Goal: Find specific page/section: Find specific page/section

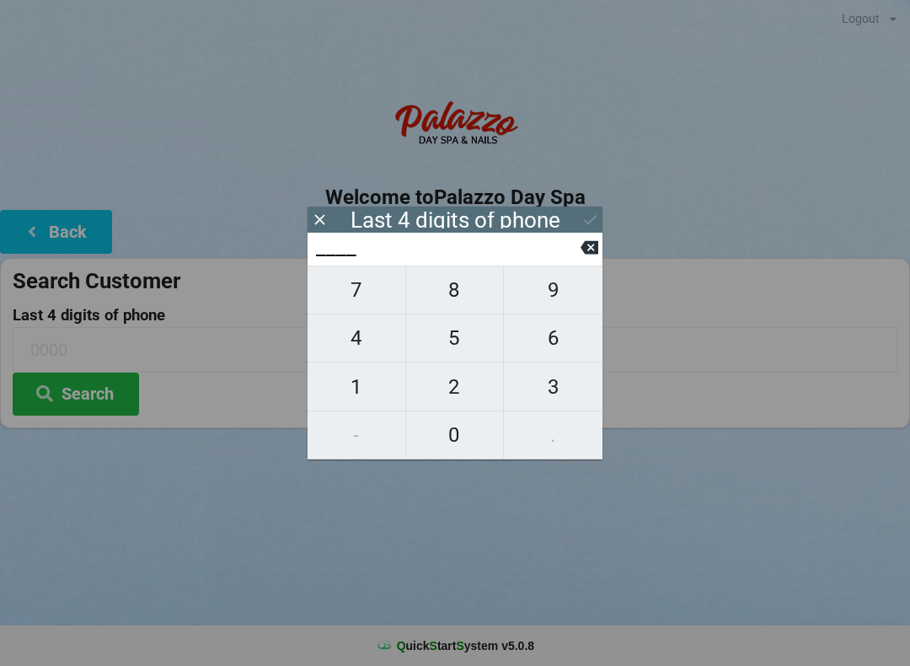
click at [544, 340] on span "6" at bounding box center [553, 337] width 99 height 35
type input "6___"
click at [442, 442] on span "0" at bounding box center [455, 434] width 98 height 35
type input "60__"
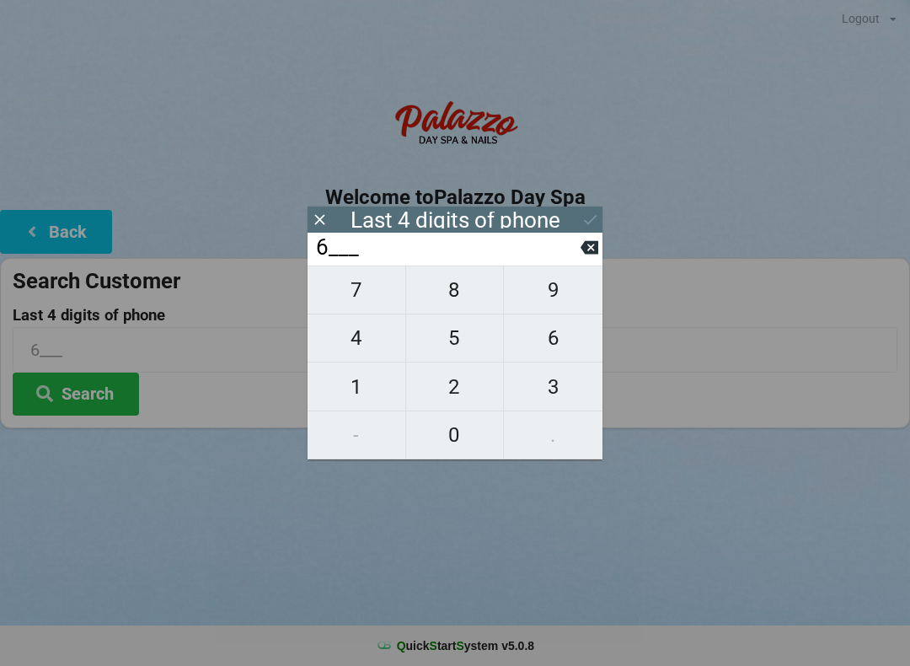
type input "60__"
click at [558, 335] on span "6" at bounding box center [553, 337] width 99 height 35
type input "606_"
click at [351, 372] on button "1" at bounding box center [357, 386] width 99 height 48
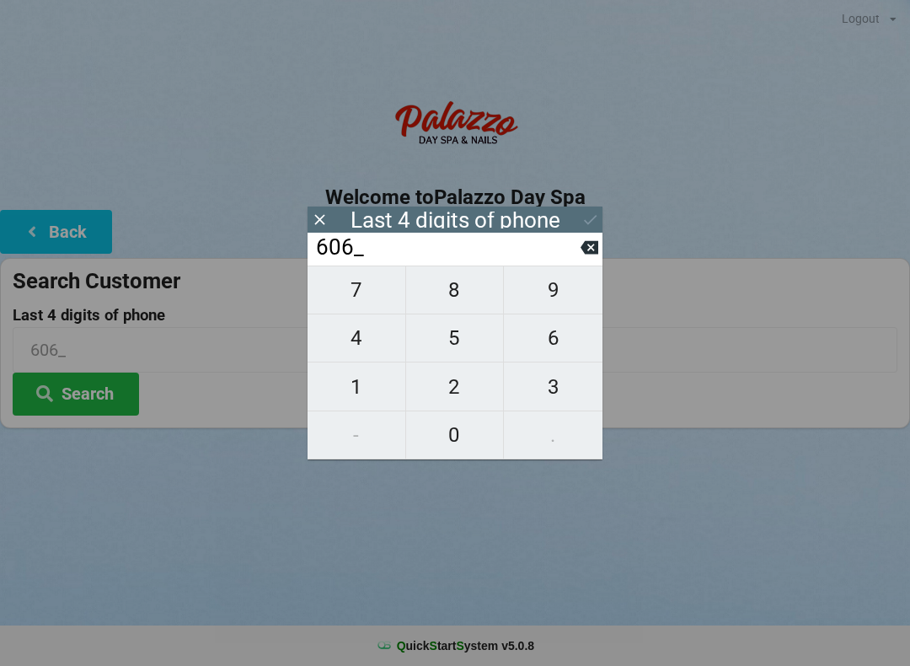
type input "6061"
click at [587, 253] on icon at bounding box center [590, 247] width 18 height 13
click at [586, 251] on icon at bounding box center [590, 247] width 18 height 13
click at [594, 255] on icon at bounding box center [590, 247] width 18 height 13
click at [586, 247] on icon at bounding box center [590, 247] width 18 height 13
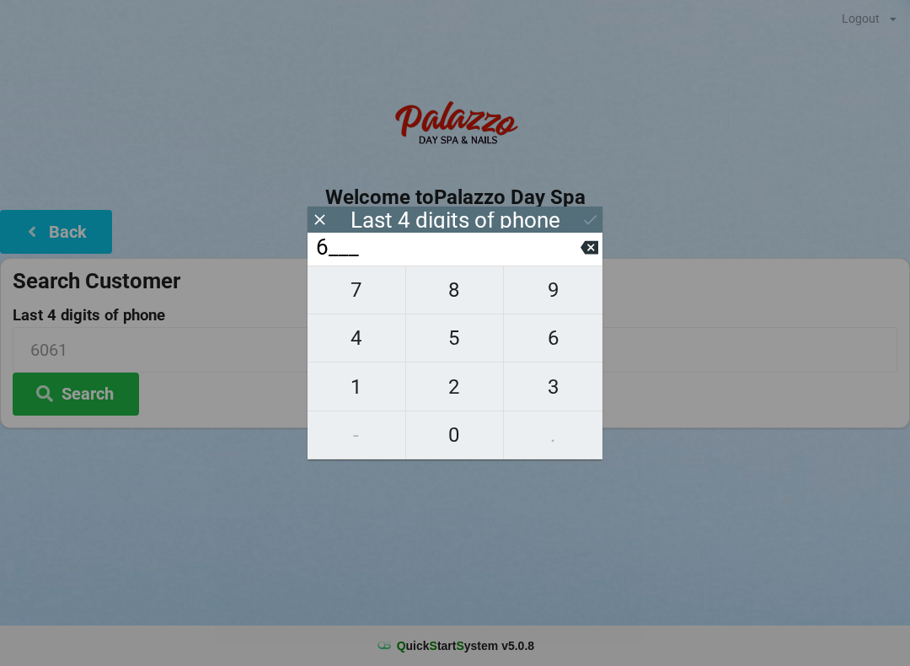
type input "____"
click at [446, 336] on span "5" at bounding box center [455, 337] width 98 height 35
type input "5___"
click at [448, 389] on span "2" at bounding box center [455, 386] width 98 height 35
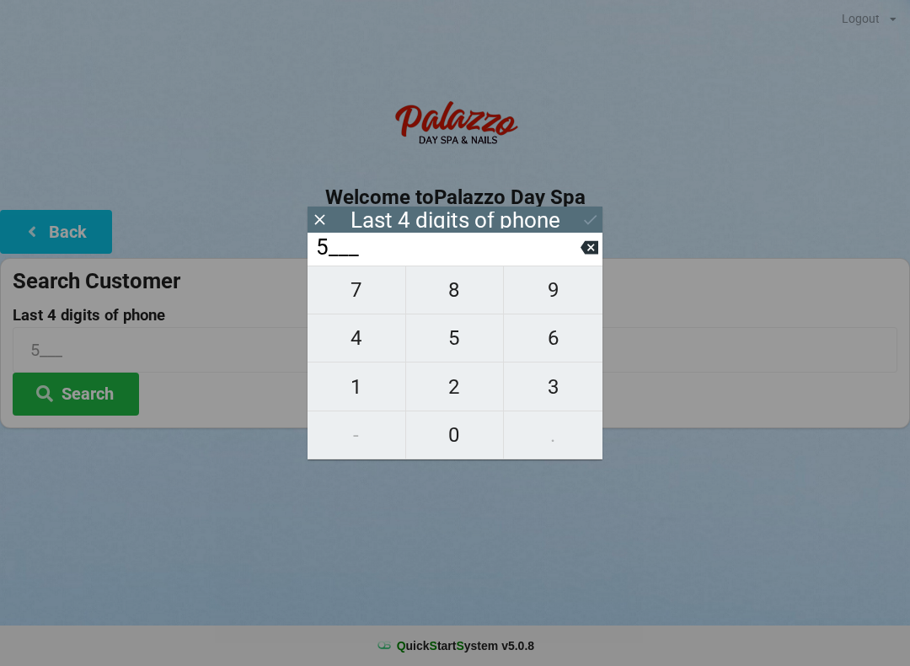
type input "52__"
click at [460, 444] on span "0" at bounding box center [455, 434] width 98 height 35
type input "520_"
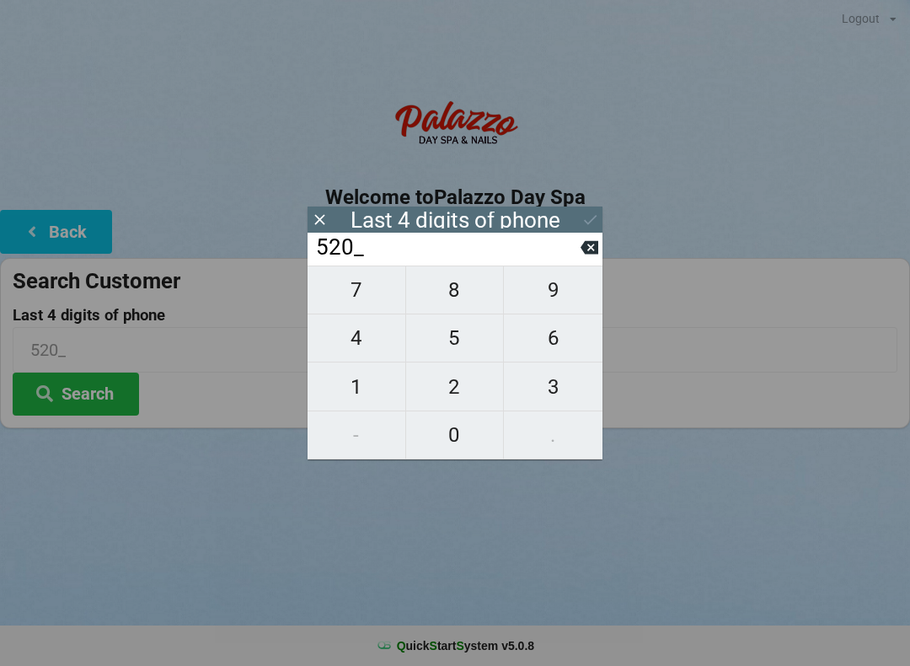
click at [450, 440] on span "0" at bounding box center [455, 434] width 98 height 35
type input "5200"
click at [587, 223] on icon at bounding box center [591, 220] width 18 height 18
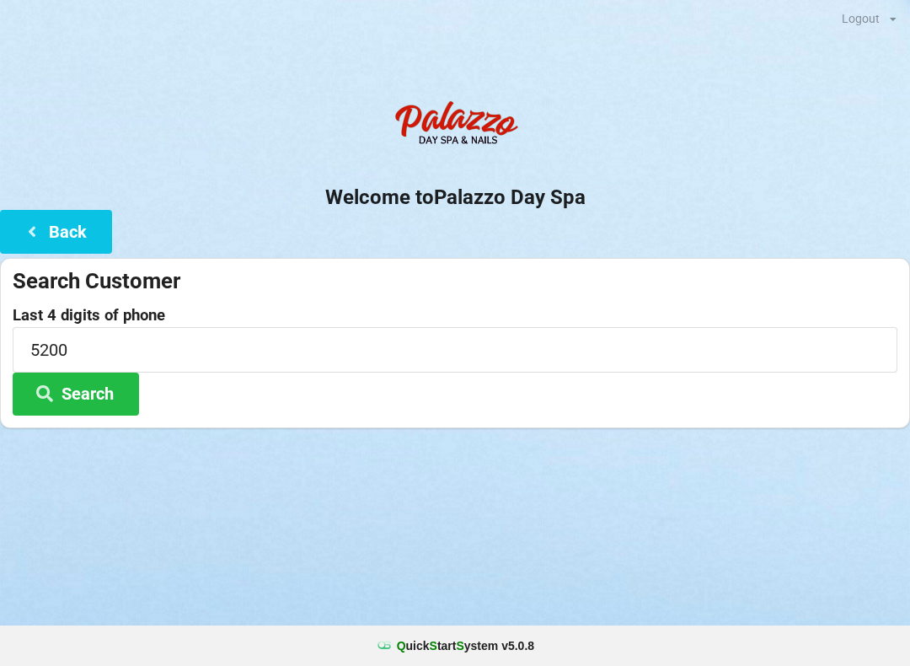
click at [82, 398] on button "Search" at bounding box center [76, 393] width 126 height 43
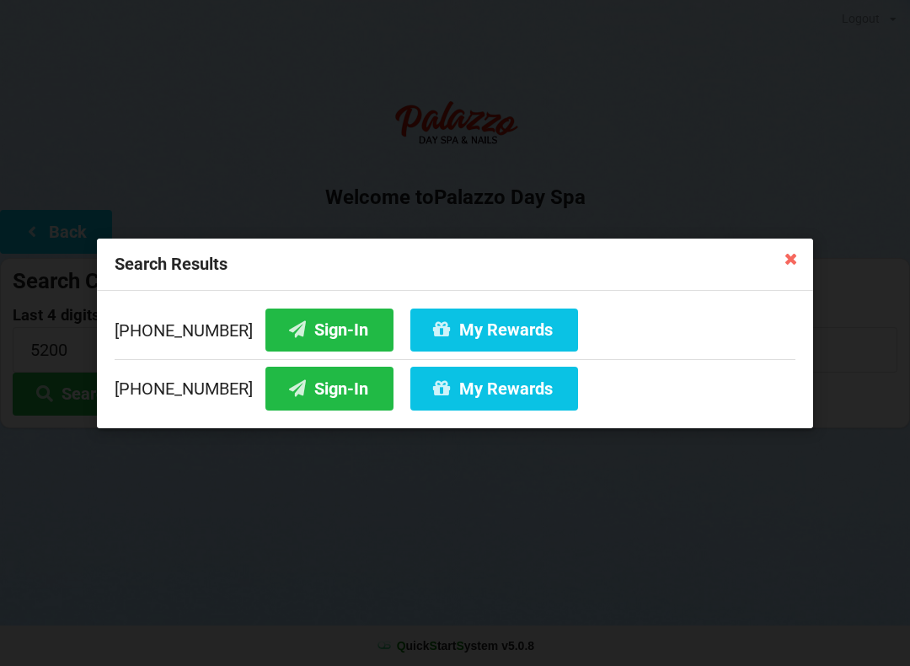
click at [326, 385] on button "Sign-In" at bounding box center [329, 388] width 128 height 43
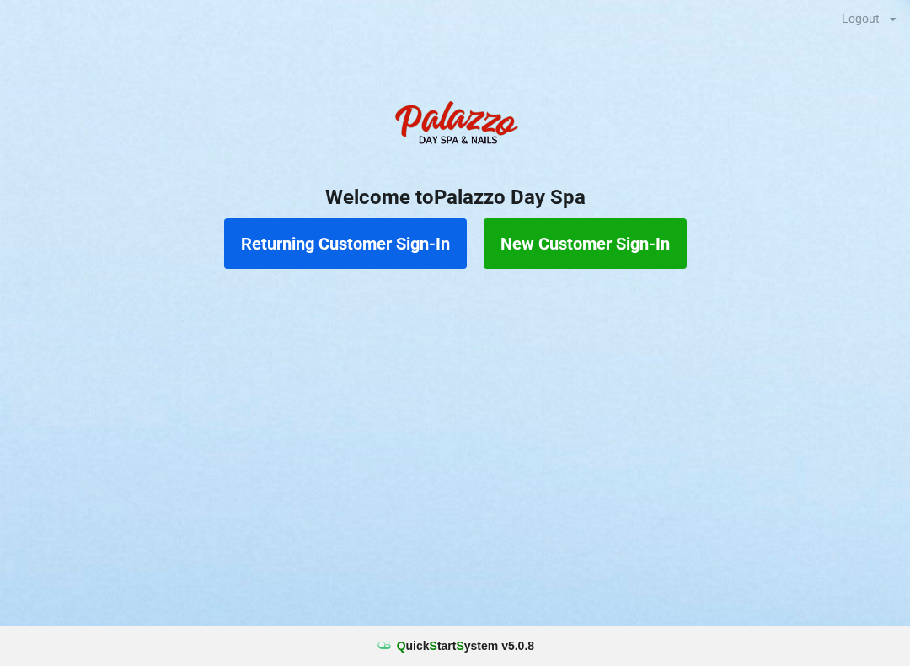
click at [399, 239] on button "Returning Customer Sign-In" at bounding box center [345, 243] width 243 height 51
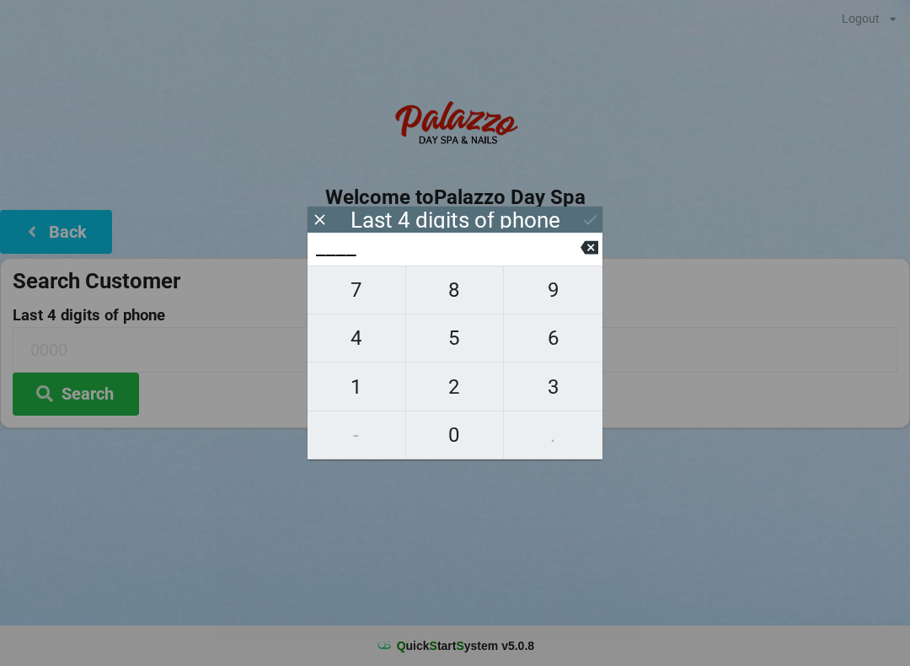
click at [559, 389] on span "3" at bounding box center [553, 386] width 99 height 35
type input "3___"
click at [557, 287] on span "9" at bounding box center [553, 289] width 99 height 35
type input "39__"
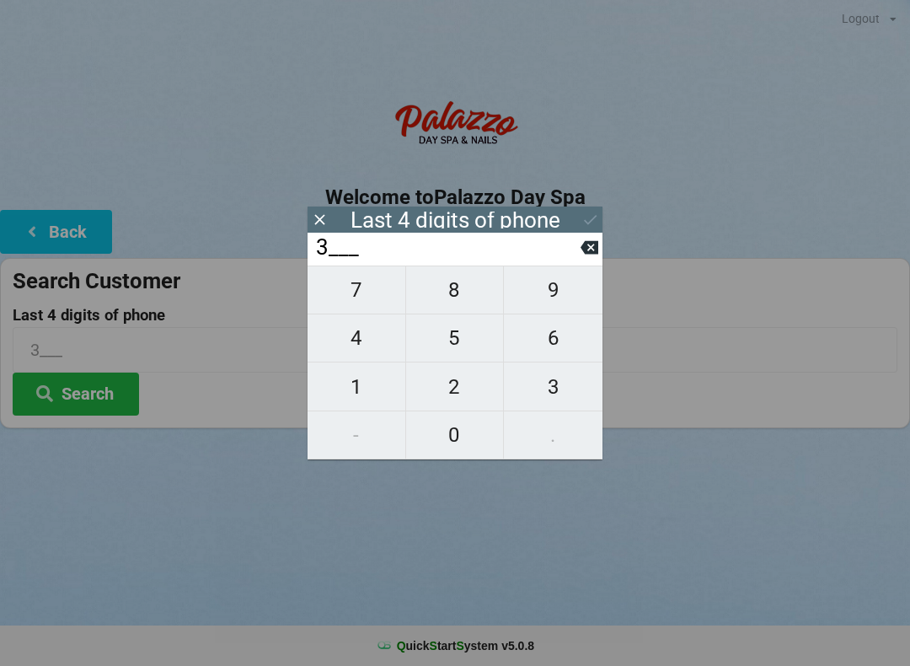
type input "39__"
click at [564, 386] on span "3" at bounding box center [553, 386] width 99 height 35
type input "393_"
click at [457, 388] on span "2" at bounding box center [455, 386] width 98 height 35
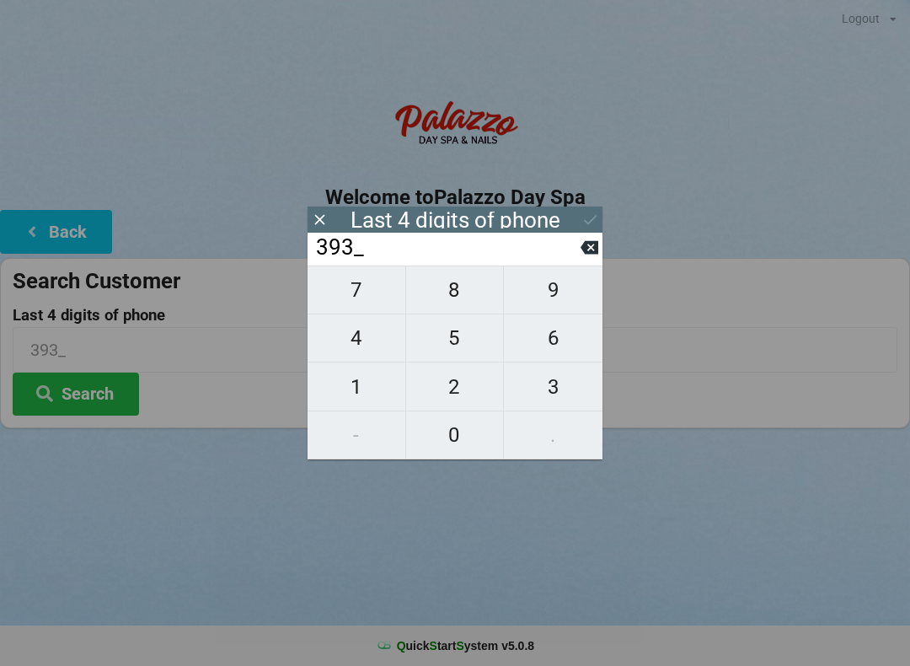
type input "3932"
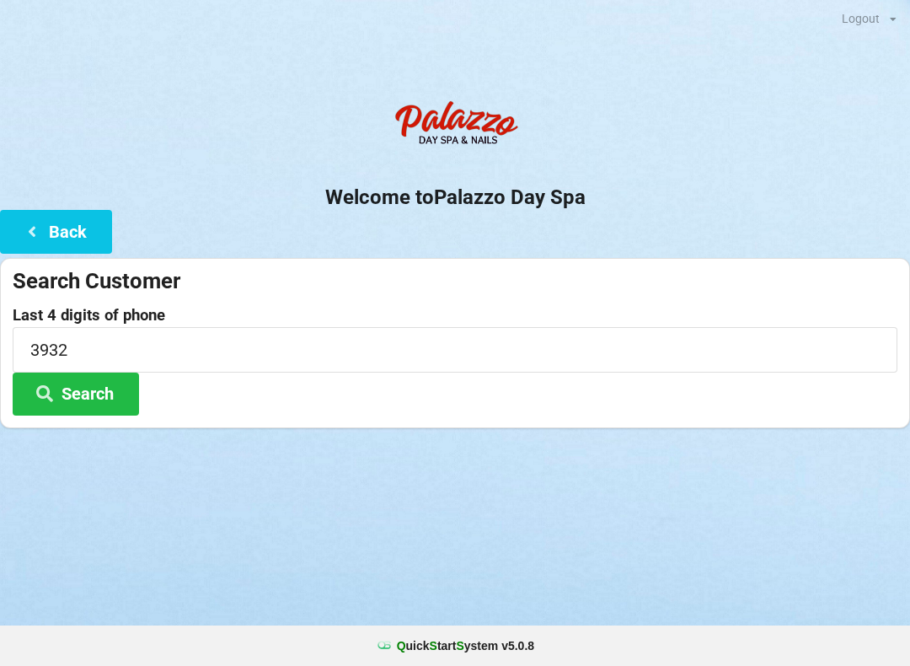
click at [96, 389] on button "Search" at bounding box center [76, 393] width 126 height 43
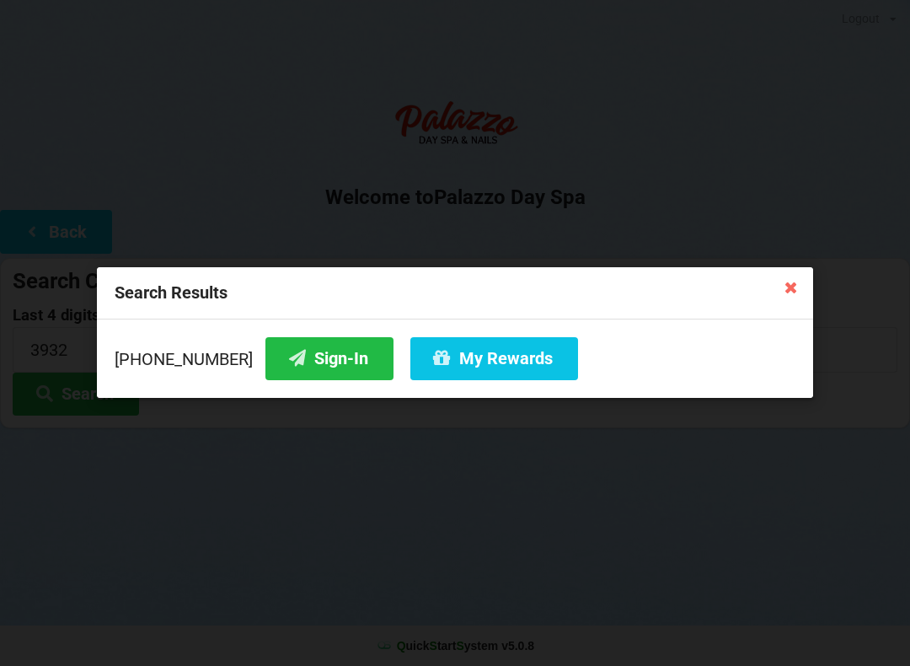
click at [318, 351] on button "Sign-In" at bounding box center [329, 358] width 128 height 43
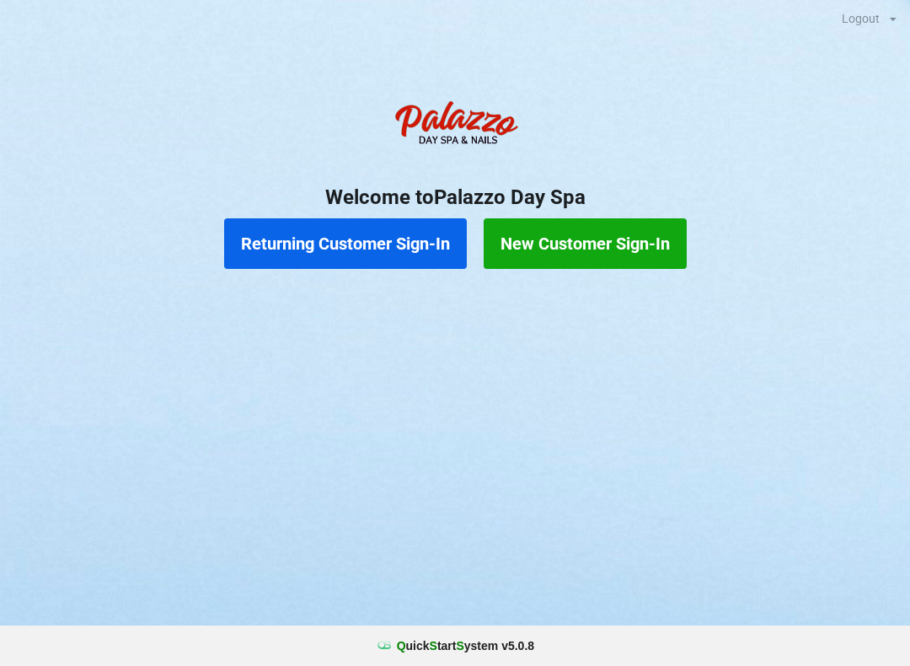
click at [344, 262] on button "Returning Customer Sign-In" at bounding box center [345, 243] width 243 height 51
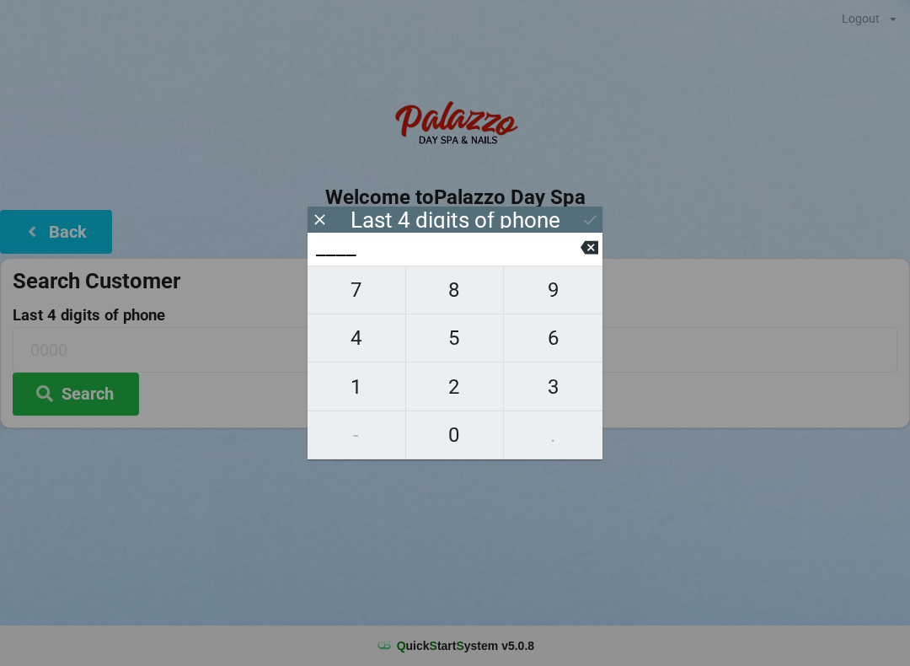
click at [461, 383] on span "2" at bounding box center [455, 386] width 98 height 35
type input "2___"
click at [372, 393] on span "1" at bounding box center [357, 386] width 98 height 35
type input "21__"
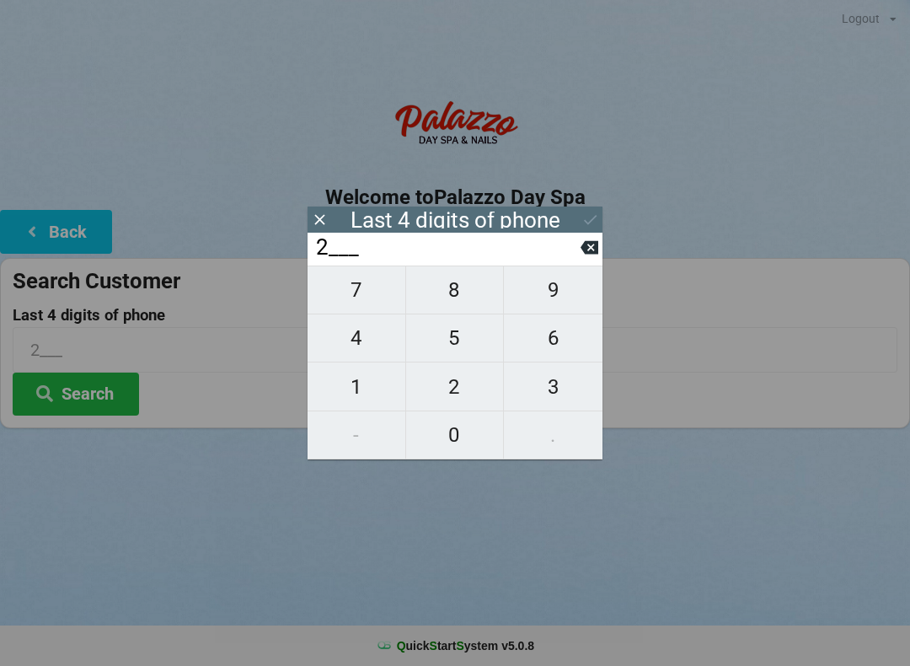
type input "21__"
click at [365, 343] on span "4" at bounding box center [357, 337] width 98 height 35
type input "214_"
click at [457, 442] on span "0" at bounding box center [455, 434] width 98 height 35
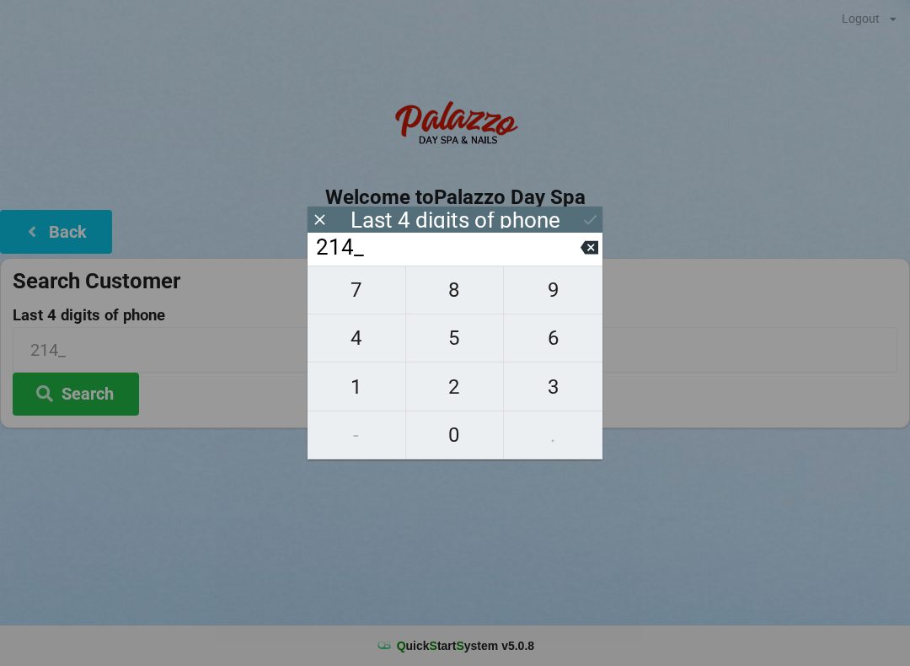
type input "2140"
click at [99, 401] on button "Search" at bounding box center [76, 393] width 126 height 43
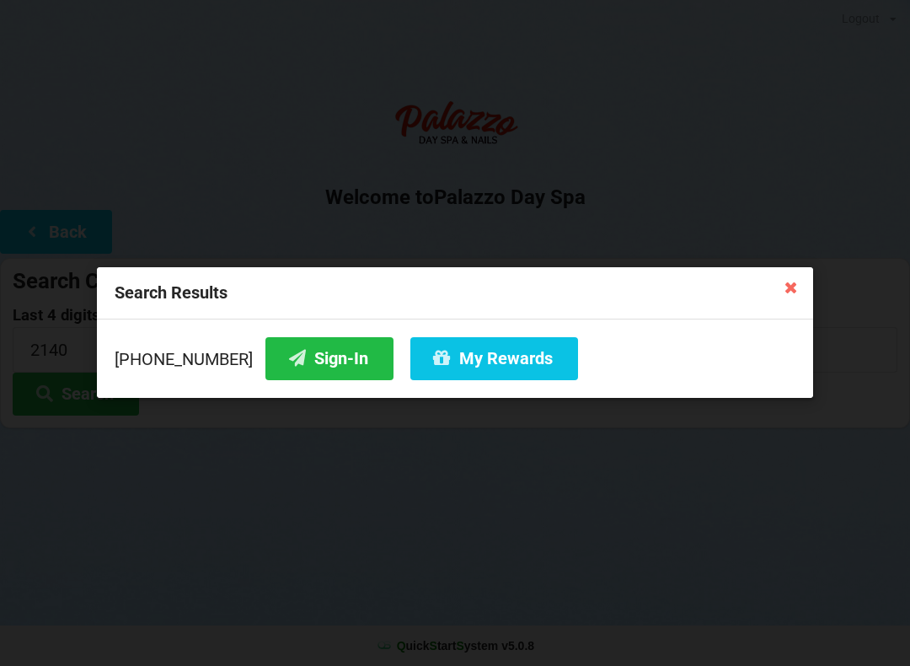
click at [328, 363] on button "Sign-In" at bounding box center [329, 358] width 128 height 43
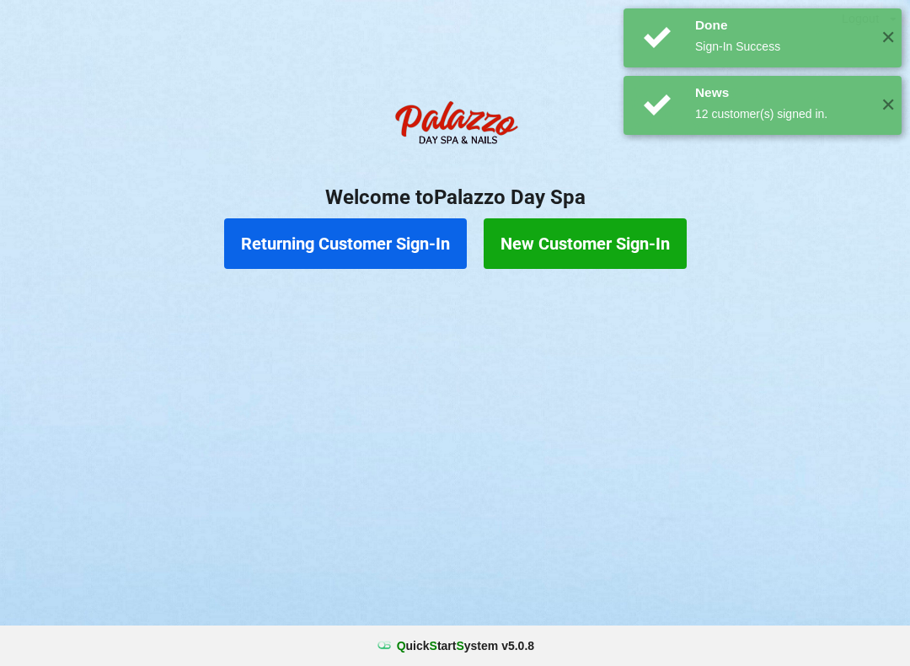
click at [619, 244] on button "New Customer Sign-In" at bounding box center [585, 243] width 203 height 51
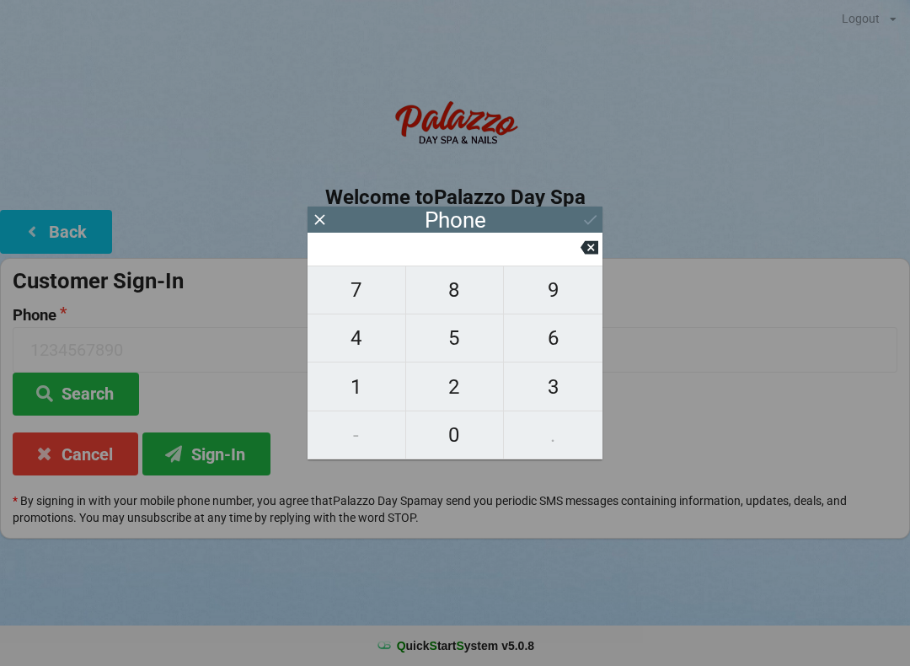
click at [327, 228] on icon at bounding box center [320, 220] width 18 height 18
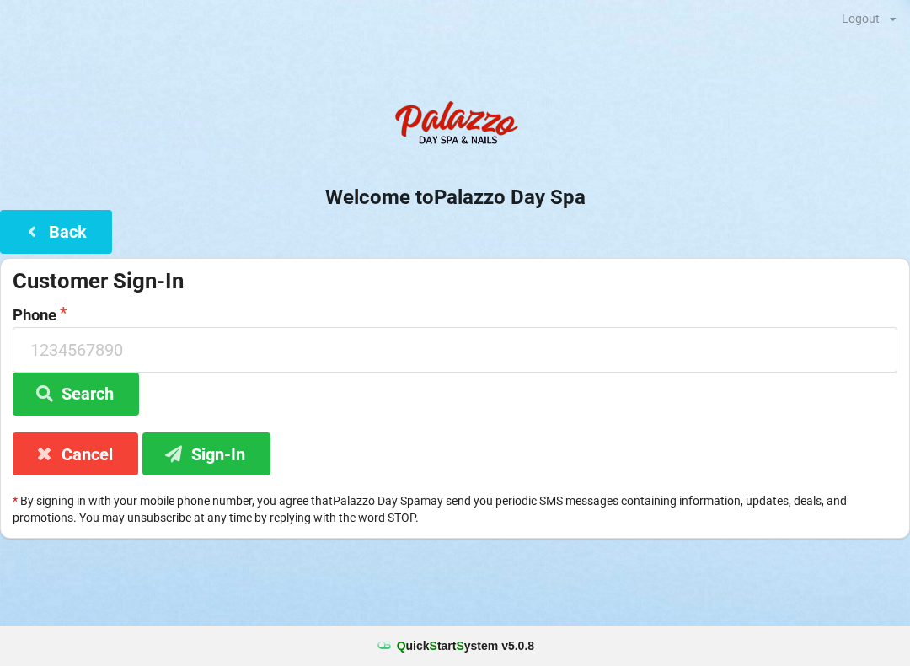
click at [76, 233] on button "Back" at bounding box center [56, 231] width 112 height 43
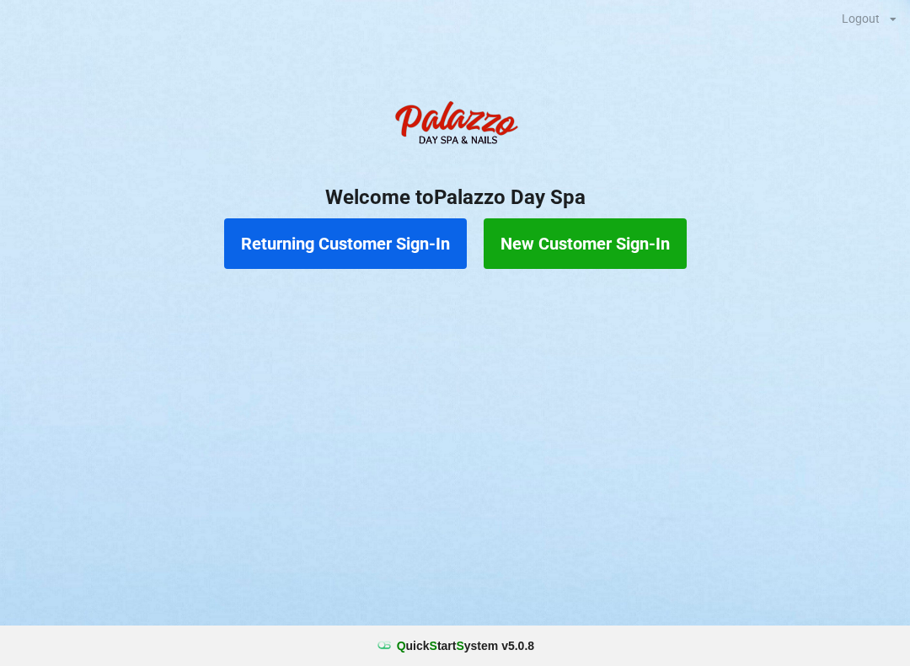
click at [420, 234] on button "Returning Customer Sign-In" at bounding box center [345, 243] width 243 height 51
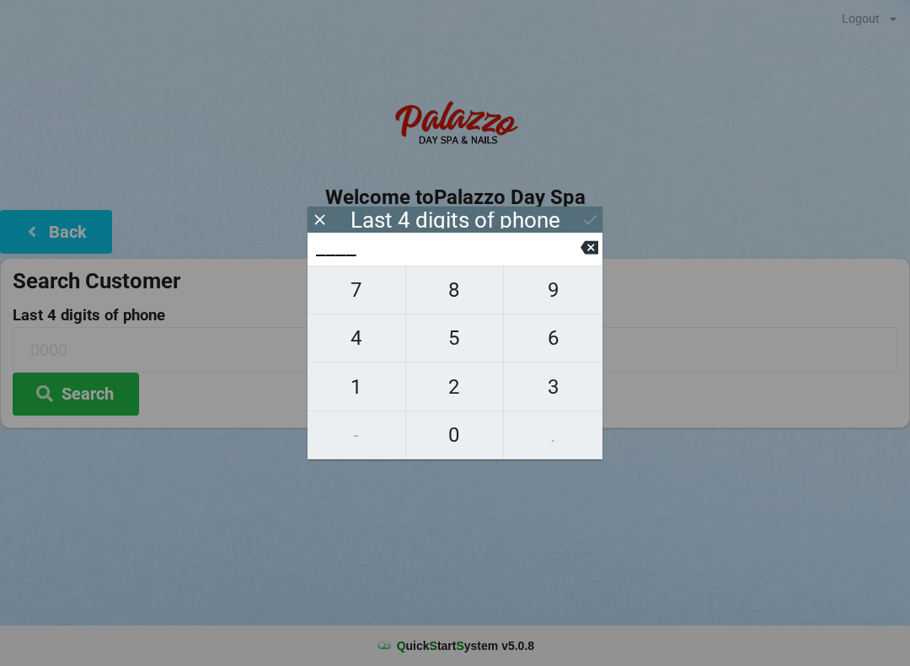
click at [564, 387] on span "3" at bounding box center [553, 386] width 99 height 35
type input "3___"
click at [361, 307] on span "7" at bounding box center [357, 289] width 98 height 35
type input "37__"
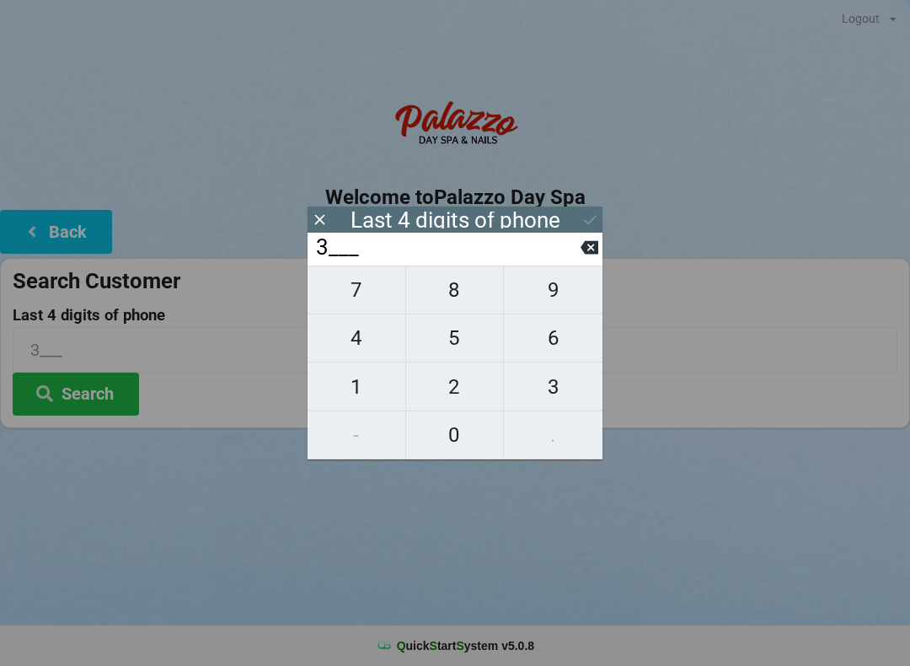
type input "37__"
click at [558, 287] on span "9" at bounding box center [553, 289] width 99 height 35
type input "379_"
click at [363, 389] on span "1" at bounding box center [357, 386] width 98 height 35
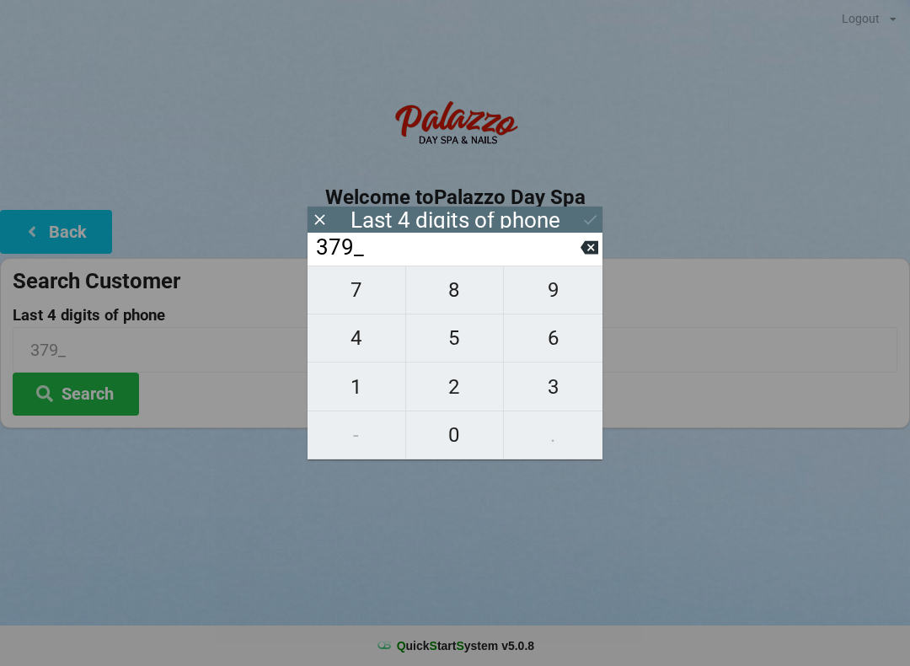
type input "3791"
click at [453, 566] on div "Logout Logout Sign-In Welcome to Palazzo Day Spa Back Search Customer Last 4 di…" at bounding box center [455, 333] width 910 height 666
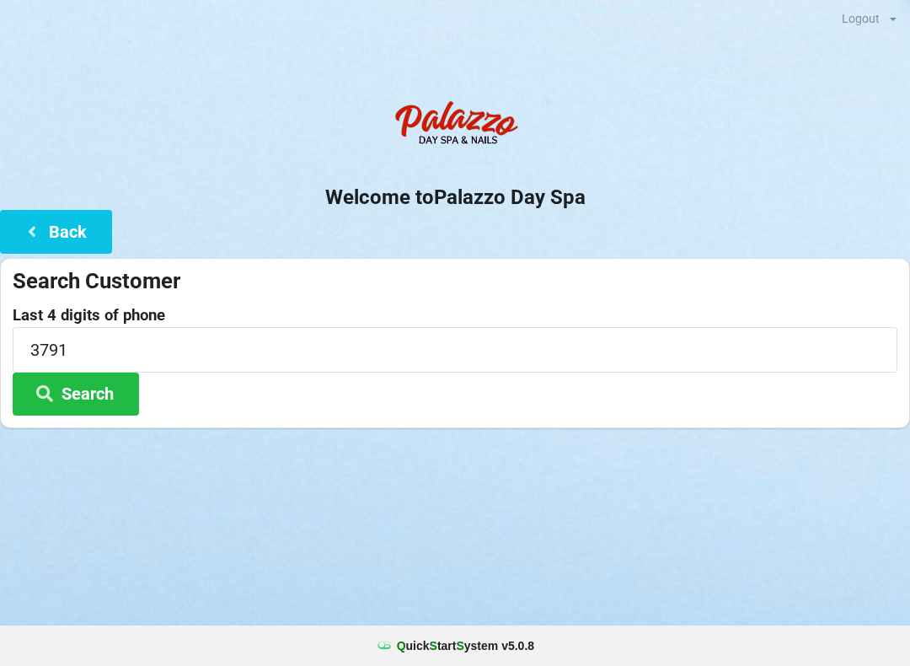
click at [113, 406] on button "Search" at bounding box center [76, 393] width 126 height 43
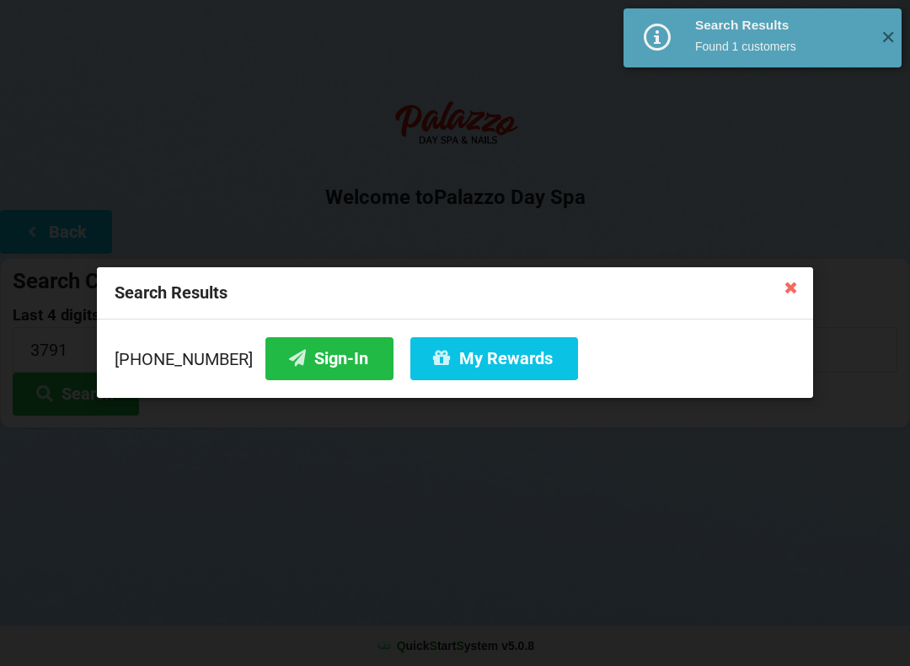
click at [503, 371] on button "My Rewards" at bounding box center [494, 358] width 168 height 43
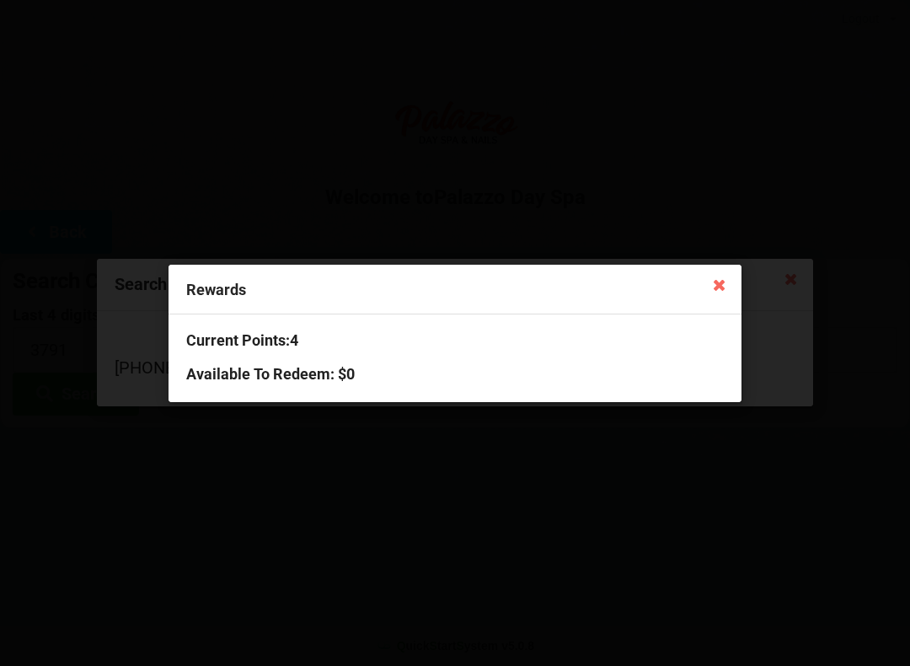
click at [451, 508] on div "Rewards Current Points: 4 Available To Redeem : $0" at bounding box center [455, 333] width 910 height 666
click at [722, 272] on icon at bounding box center [719, 284] width 27 height 27
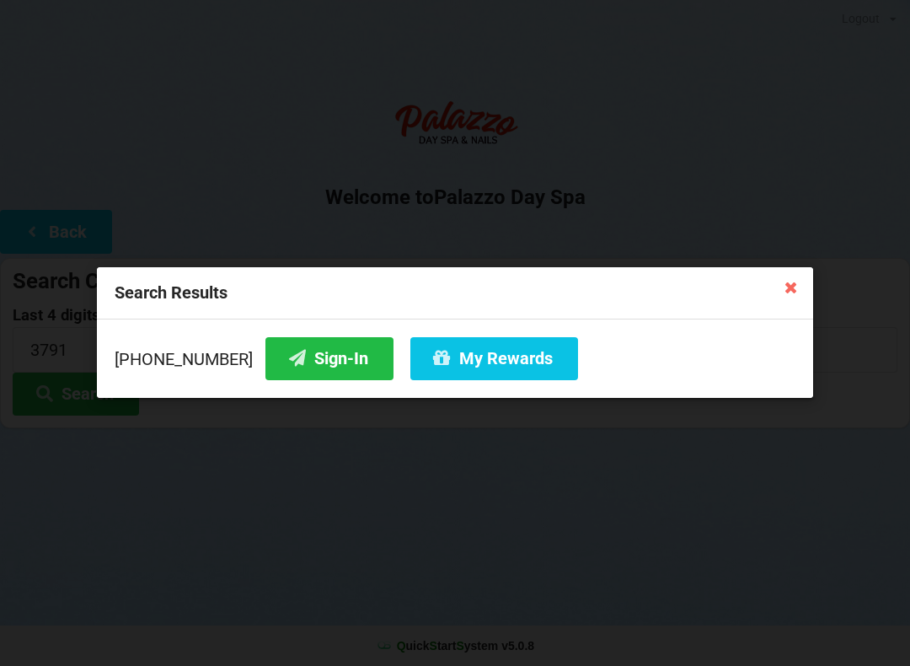
click at [290, 346] on button "Sign-In" at bounding box center [329, 358] width 128 height 43
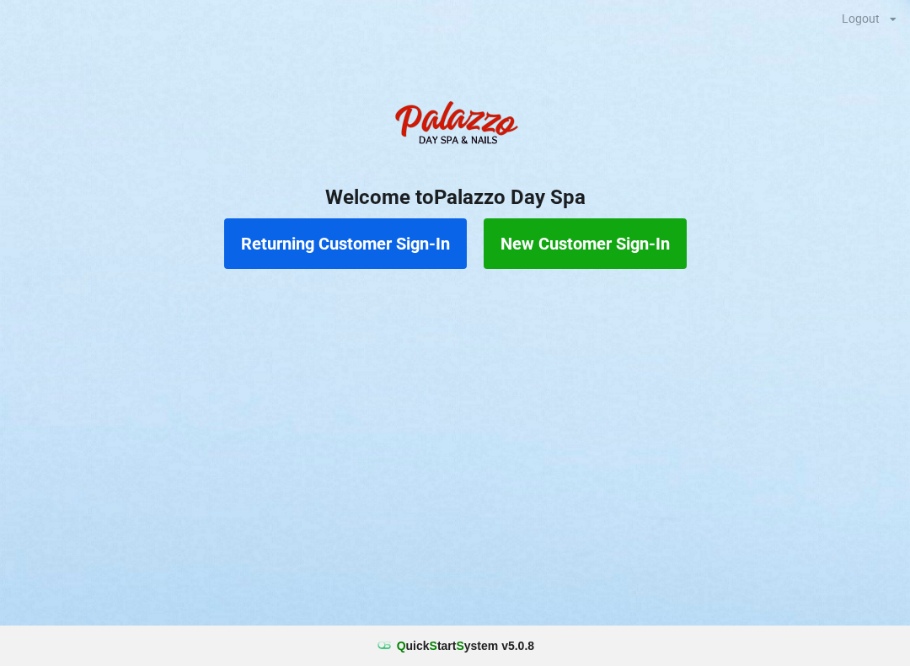
click at [350, 246] on button "Returning Customer Sign-In" at bounding box center [345, 243] width 243 height 51
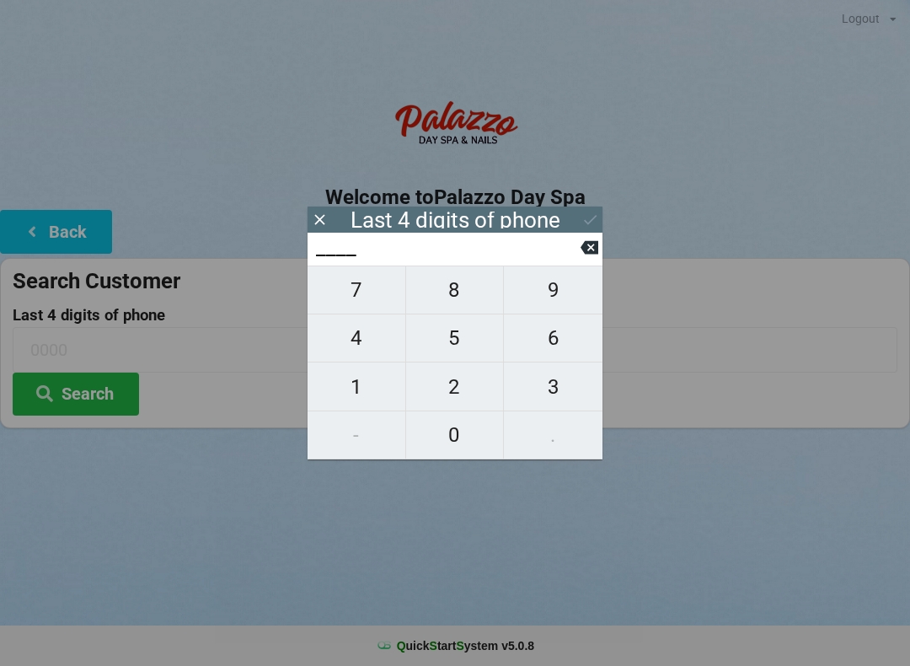
click at [375, 340] on span "4" at bounding box center [357, 337] width 98 height 35
type input "4___"
click at [455, 431] on span "0" at bounding box center [455, 434] width 98 height 35
type input "40__"
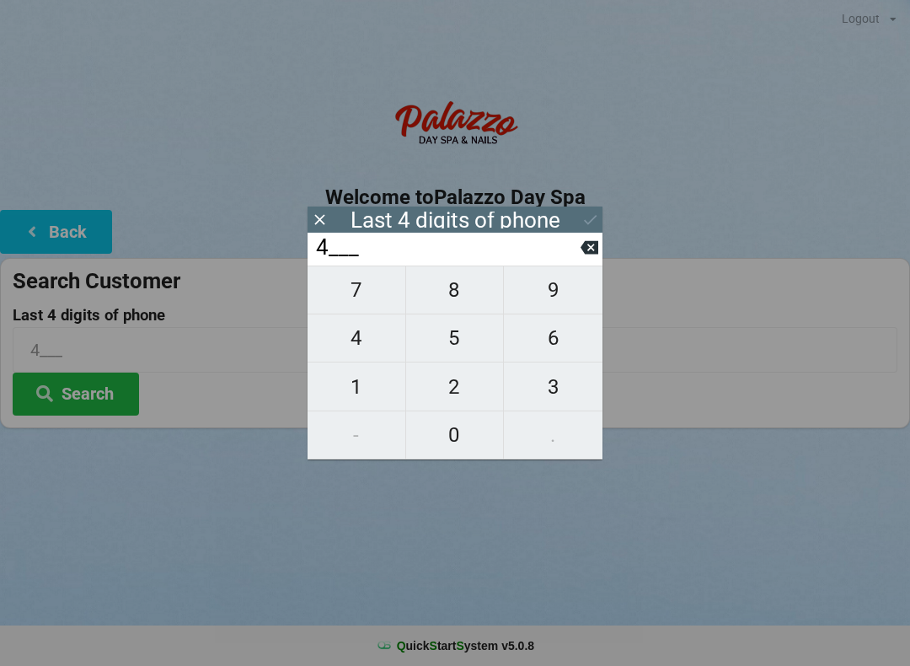
type input "40__"
click at [367, 291] on span "7" at bounding box center [357, 289] width 98 height 35
type input "407_"
click at [376, 340] on span "4" at bounding box center [357, 337] width 98 height 35
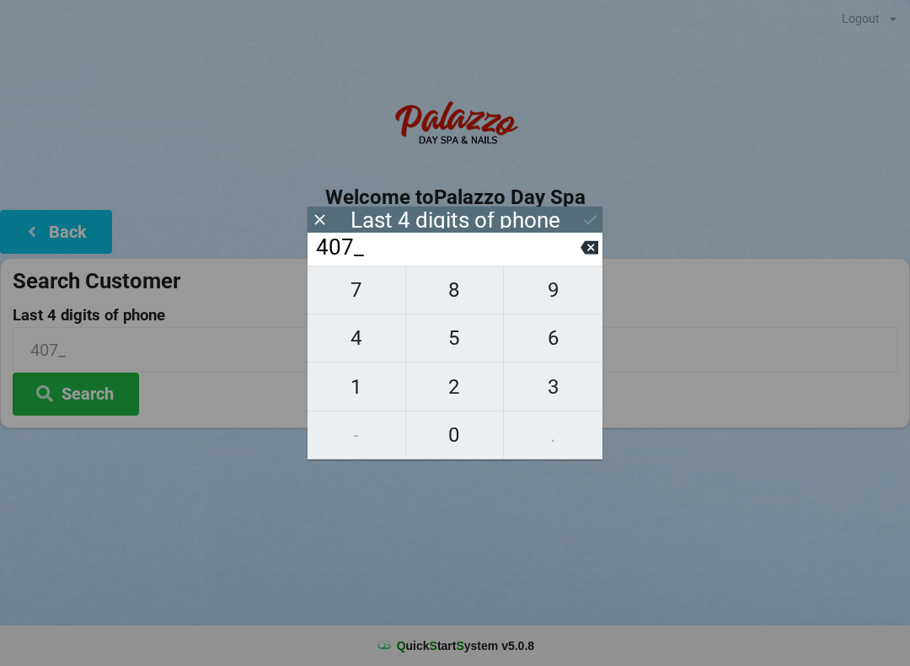
type input "4074"
click at [461, 393] on div "7 8 9 4 5 6 1 2 3 - 0 ." at bounding box center [455, 362] width 295 height 194
click at [312, 228] on icon at bounding box center [320, 220] width 18 height 18
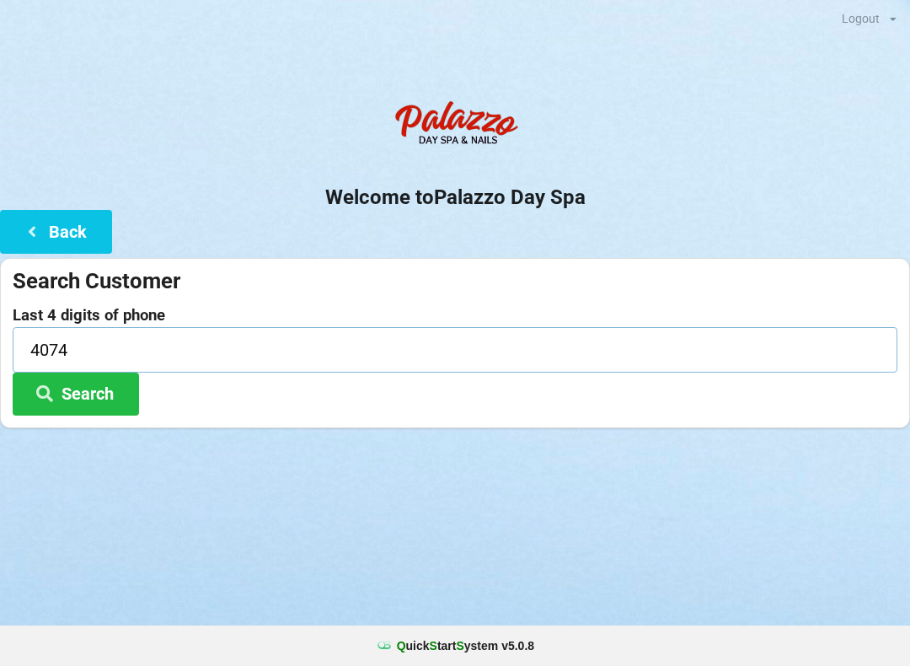
click at [121, 344] on input "4074" at bounding box center [455, 349] width 885 height 45
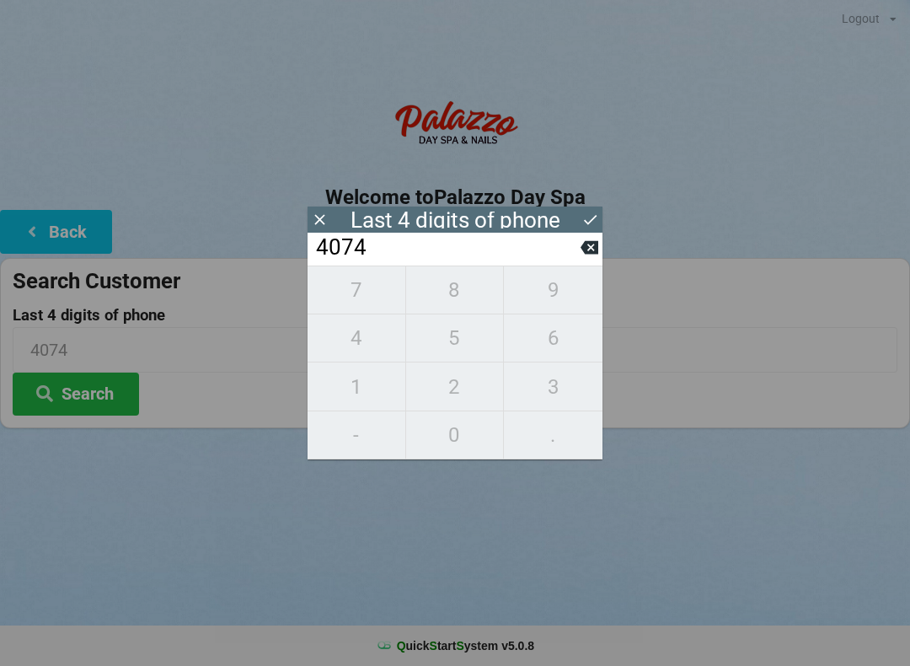
click at [584, 259] on button at bounding box center [590, 247] width 18 height 23
click at [583, 259] on button at bounding box center [590, 247] width 18 height 23
type input "40__"
click at [578, 261] on input "40__" at bounding box center [447, 247] width 266 height 27
click at [572, 261] on input "40__" at bounding box center [447, 247] width 266 height 27
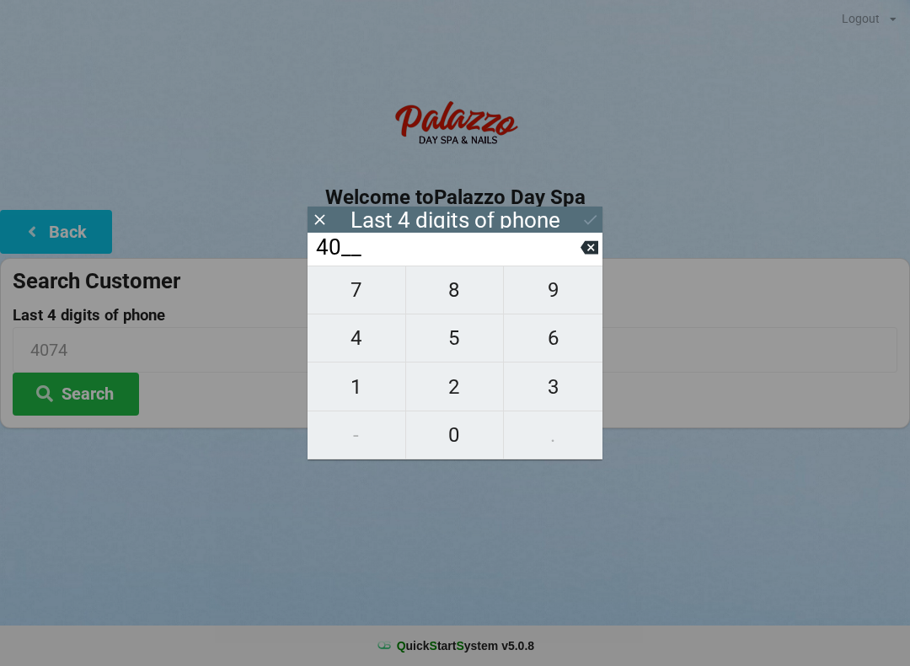
click at [568, 261] on input "40__" at bounding box center [447, 247] width 266 height 27
click at [589, 276] on button "9" at bounding box center [553, 289] width 99 height 49
type input "409_"
click at [580, 261] on input "409_" at bounding box center [447, 247] width 266 height 27
click at [584, 259] on button at bounding box center [590, 247] width 18 height 23
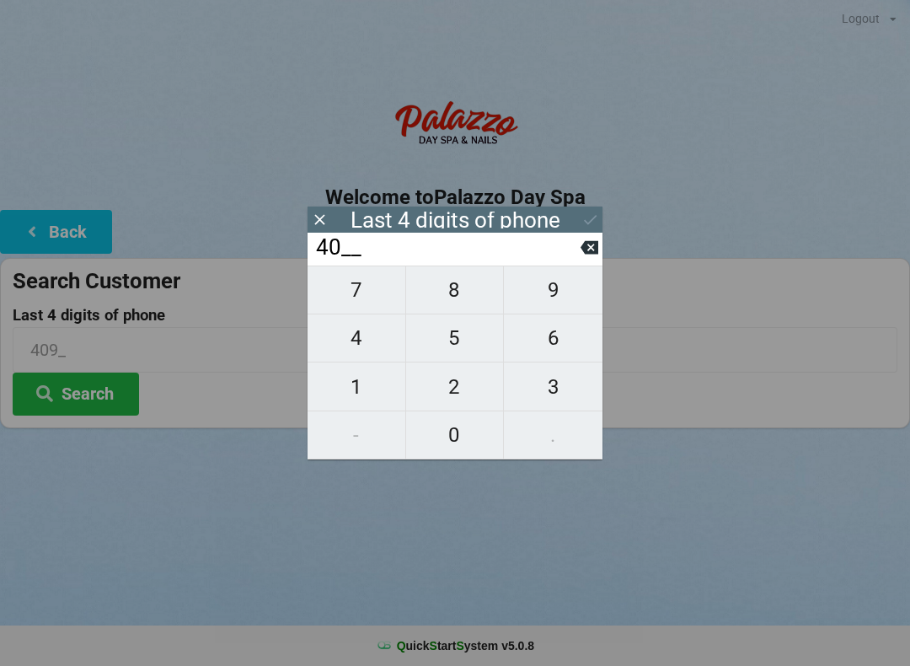
click at [587, 253] on icon at bounding box center [590, 247] width 18 height 13
click at [582, 249] on icon at bounding box center [590, 248] width 18 height 18
type input "____"
click at [370, 356] on span "4" at bounding box center [357, 337] width 98 height 35
type input "4___"
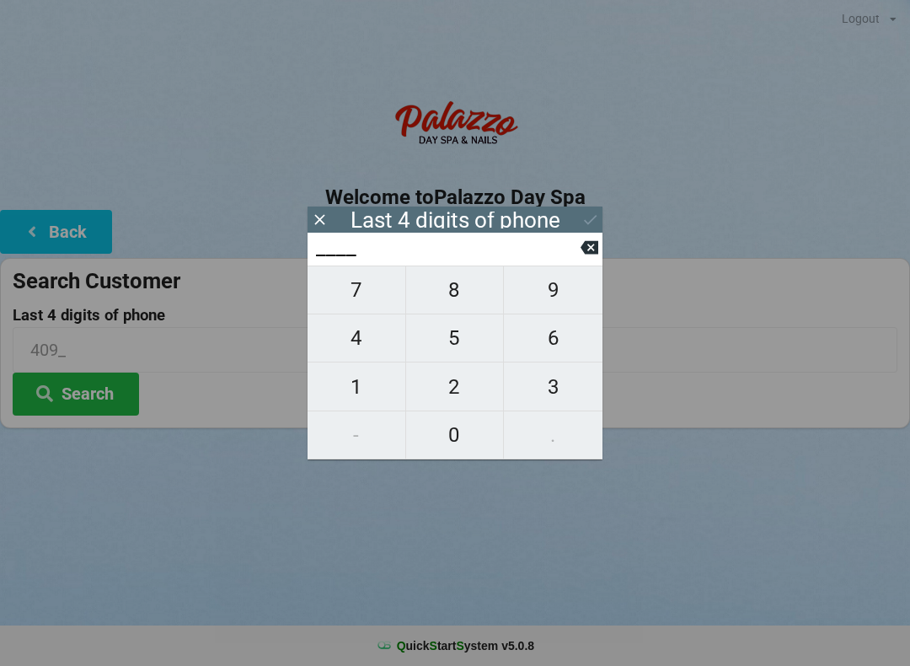
type input "4___"
click at [359, 380] on span "1" at bounding box center [357, 386] width 98 height 35
type input "41__"
click at [595, 253] on icon at bounding box center [590, 247] width 18 height 13
click at [588, 254] on icon at bounding box center [590, 247] width 18 height 13
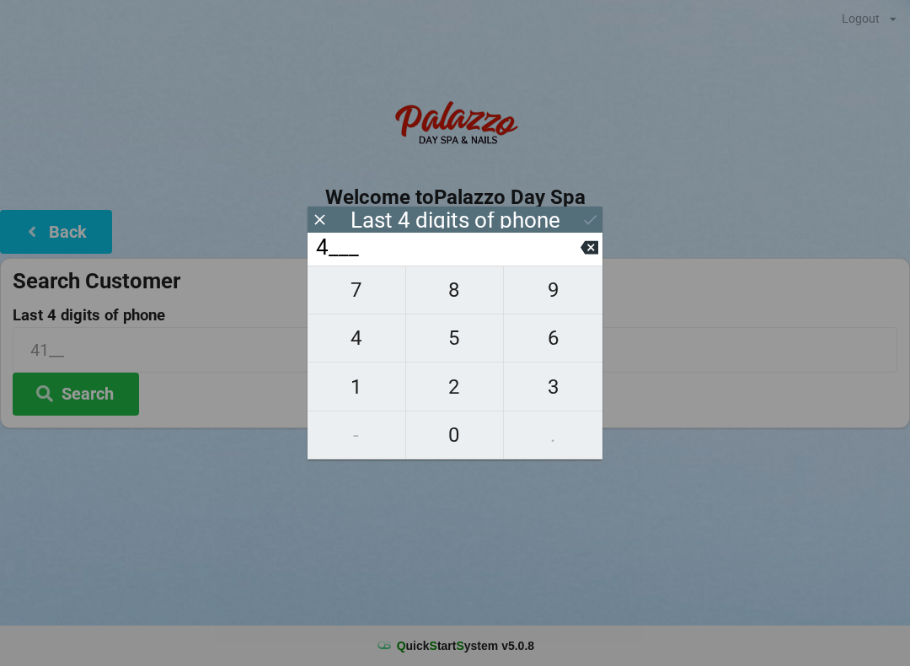
type input "____"
click at [455, 393] on span "2" at bounding box center [455, 386] width 98 height 35
type input "2___"
click at [361, 389] on span "1" at bounding box center [357, 386] width 98 height 35
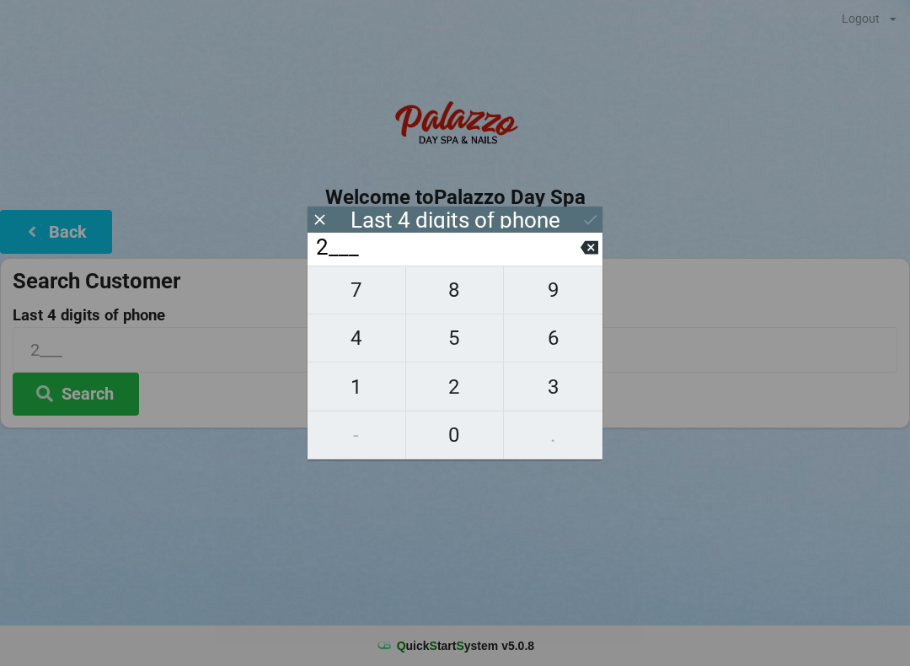
type input "21__"
click at [554, 346] on span "6" at bounding box center [553, 337] width 99 height 35
type input "216_"
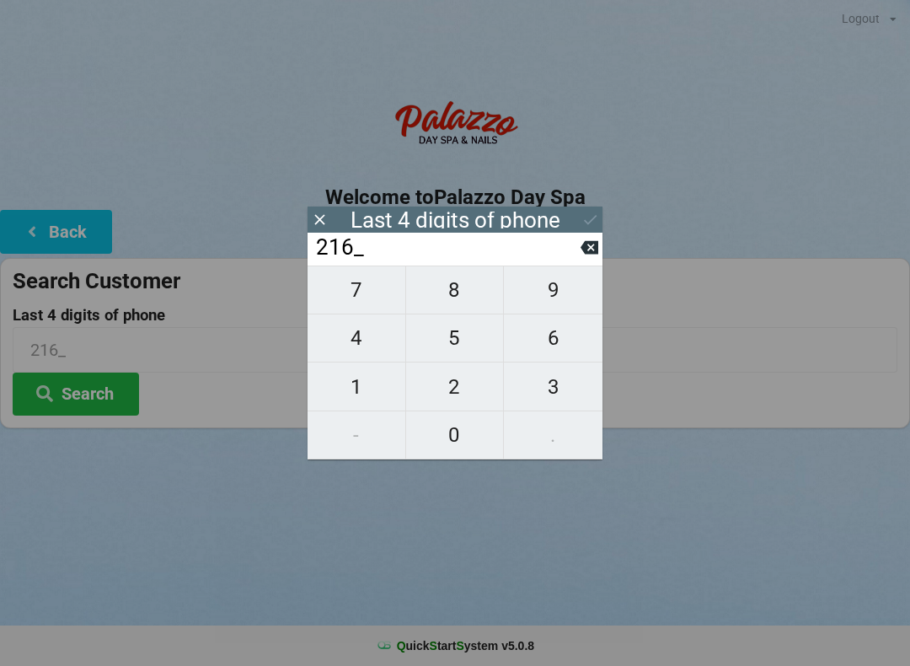
click at [549, 347] on span "6" at bounding box center [553, 337] width 99 height 35
type input "2166"
click at [546, 221] on div "Last 4 digits of phone" at bounding box center [456, 220] width 210 height 17
click at [598, 214] on icon at bounding box center [591, 220] width 18 height 18
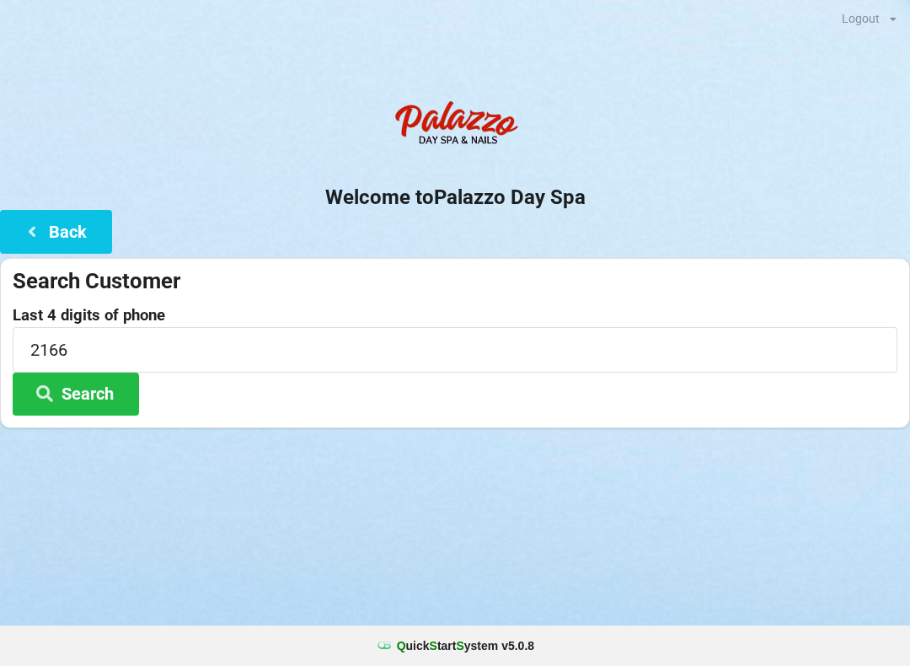
click at [82, 393] on button "Search" at bounding box center [76, 393] width 126 height 43
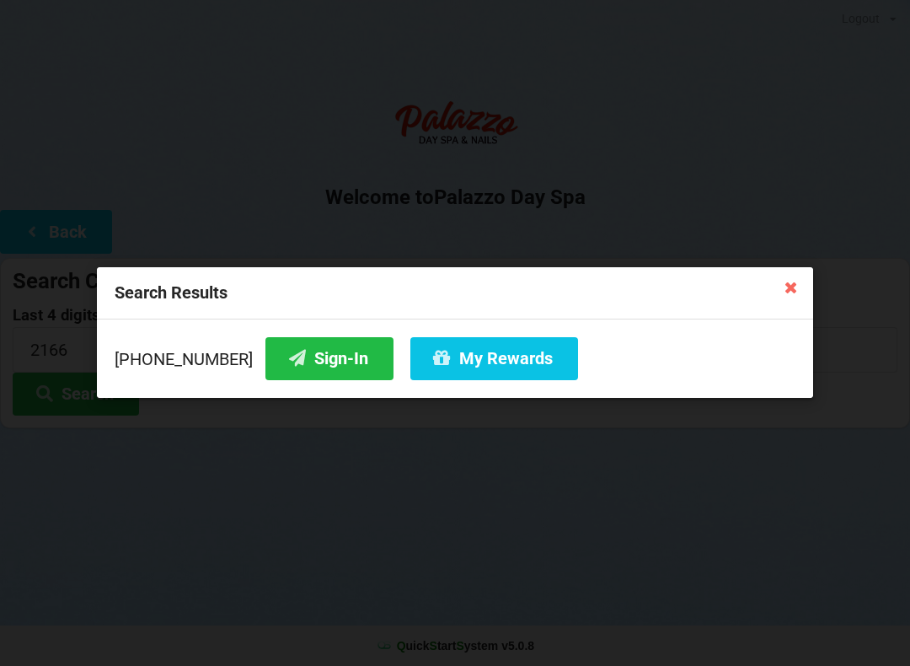
click at [507, 344] on button "My Rewards" at bounding box center [494, 358] width 168 height 43
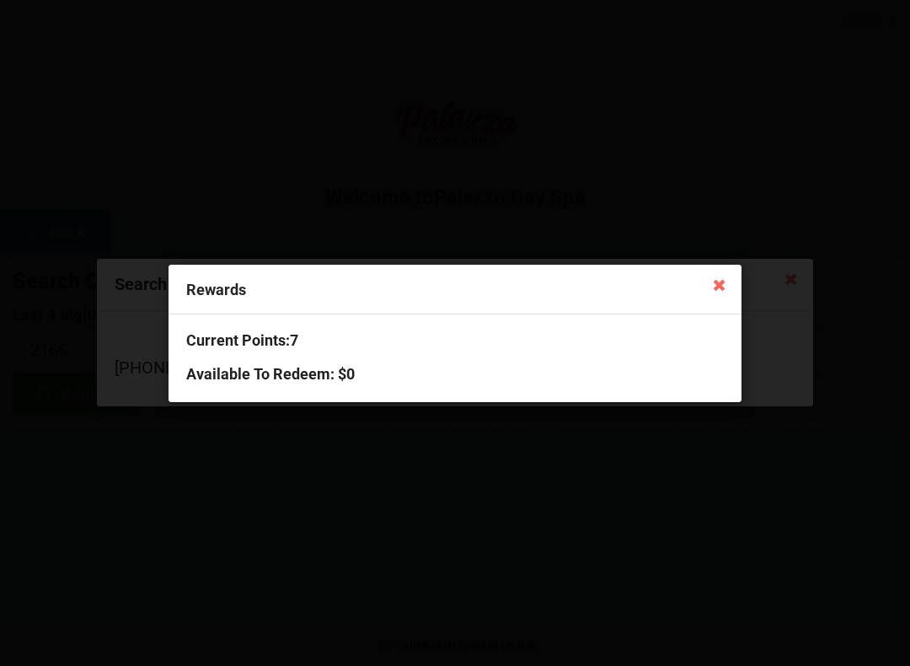
click at [731, 280] on icon at bounding box center [719, 284] width 27 height 27
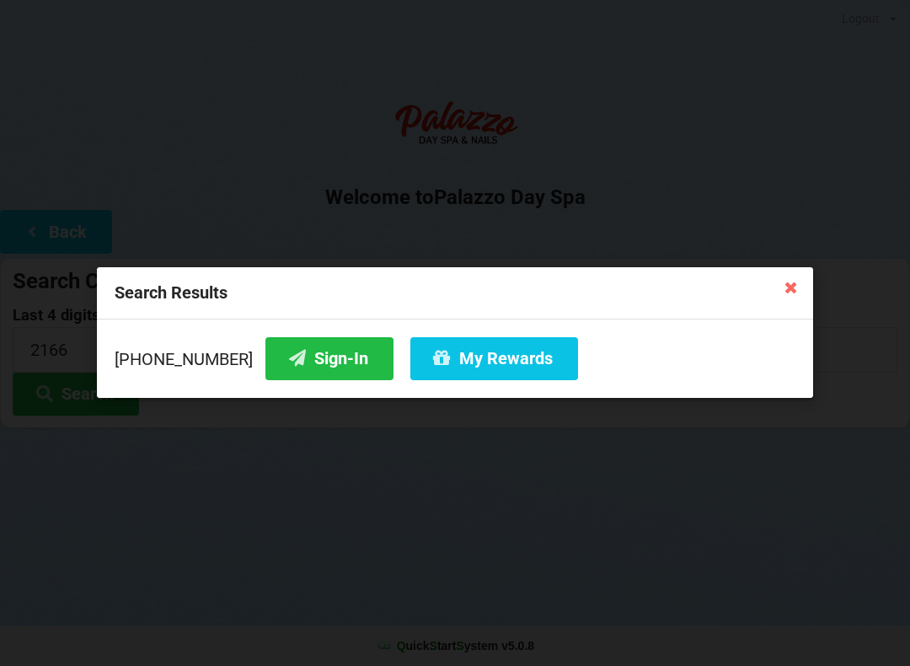
click at [303, 362] on button "Sign-In" at bounding box center [329, 358] width 128 height 43
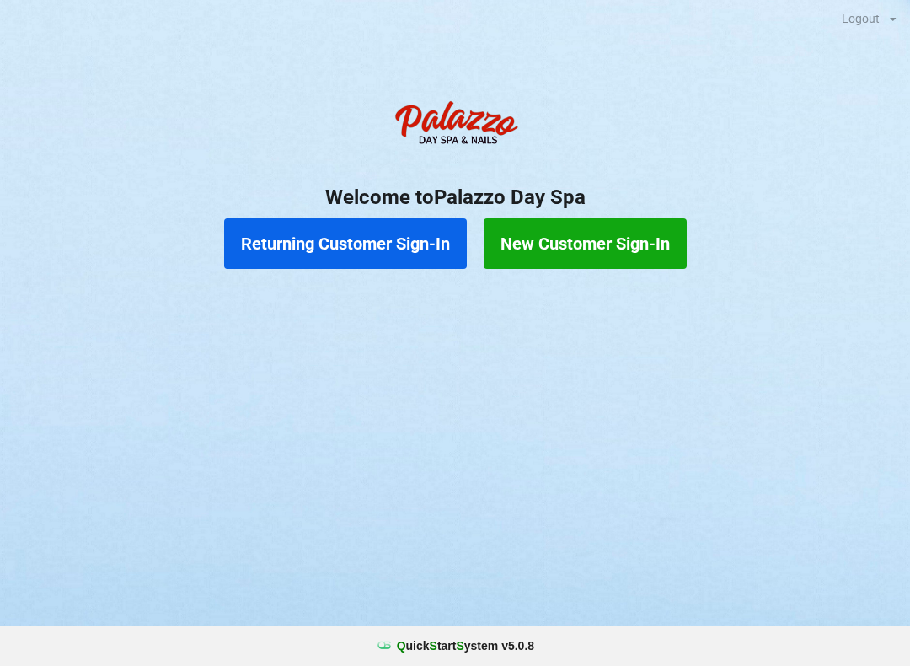
click at [290, 241] on button "Returning Customer Sign-In" at bounding box center [345, 243] width 243 height 51
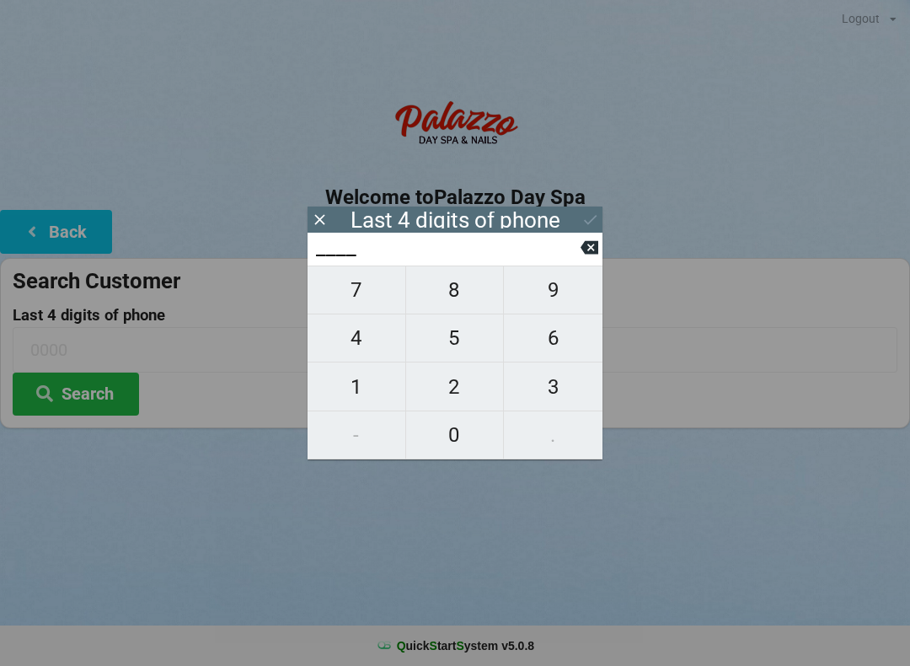
click at [340, 391] on span "1" at bounding box center [357, 386] width 98 height 35
type input "1___"
click at [350, 293] on span "7" at bounding box center [357, 289] width 98 height 35
type input "17__"
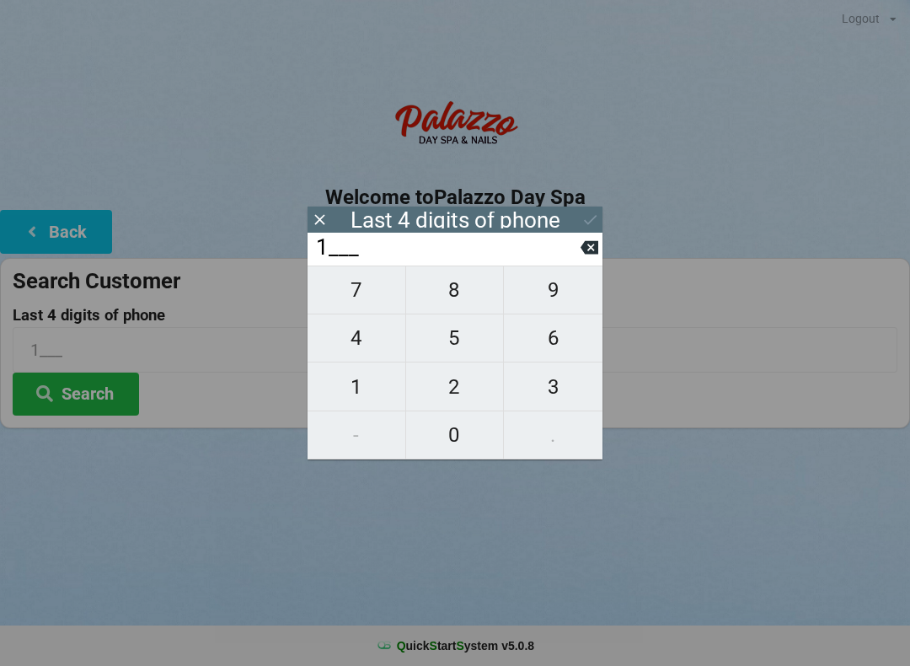
type input "17__"
click at [344, 288] on span "7" at bounding box center [357, 289] width 98 height 35
type input "177_"
click at [557, 303] on span "9" at bounding box center [553, 289] width 99 height 35
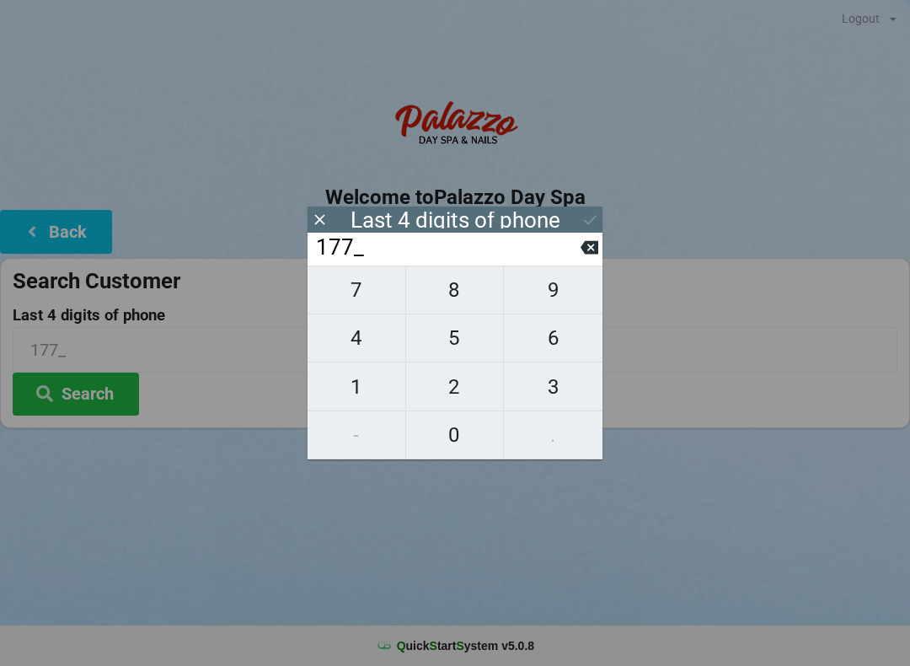
type input "1779"
click at [584, 215] on icon at bounding box center [591, 220] width 18 height 18
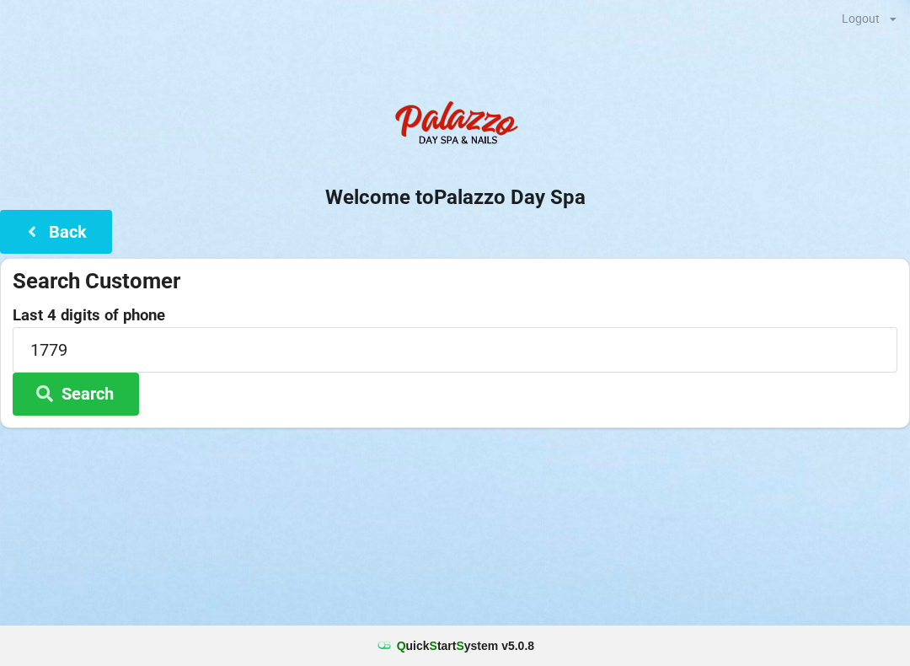
click at [80, 378] on button "Search" at bounding box center [76, 393] width 126 height 43
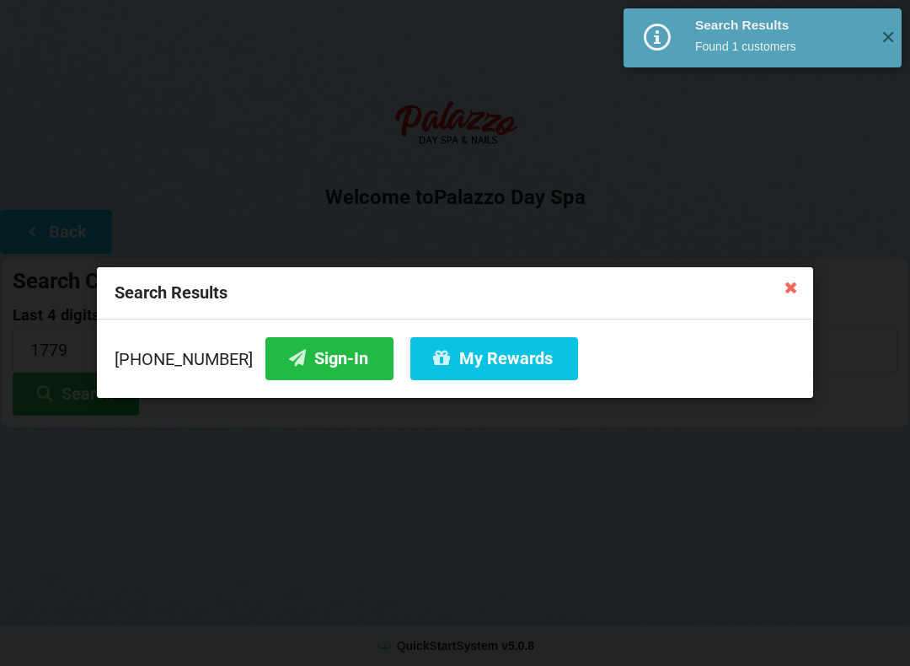
click at [308, 362] on button "Sign-In" at bounding box center [329, 358] width 128 height 43
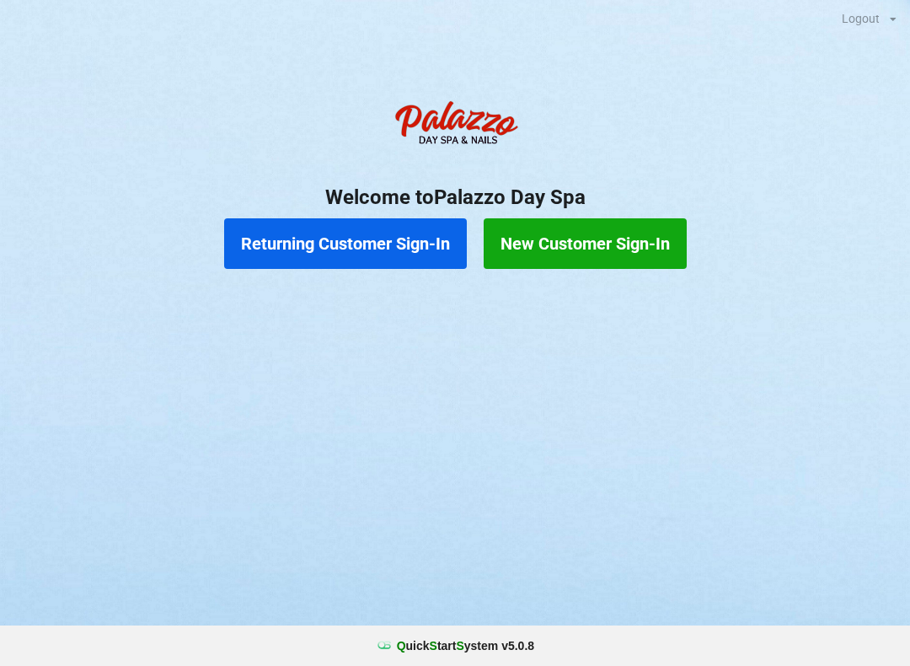
click at [389, 249] on button "Returning Customer Sign-In" at bounding box center [345, 243] width 243 height 51
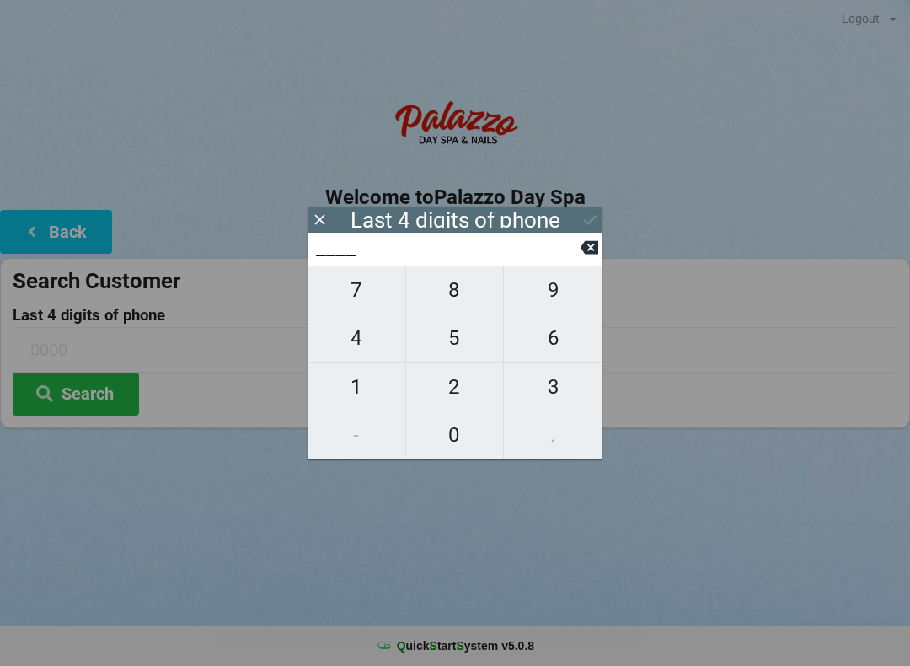
click at [554, 289] on span "9" at bounding box center [553, 289] width 99 height 35
type input "9___"
click at [354, 381] on span "1" at bounding box center [357, 386] width 98 height 35
type input "91__"
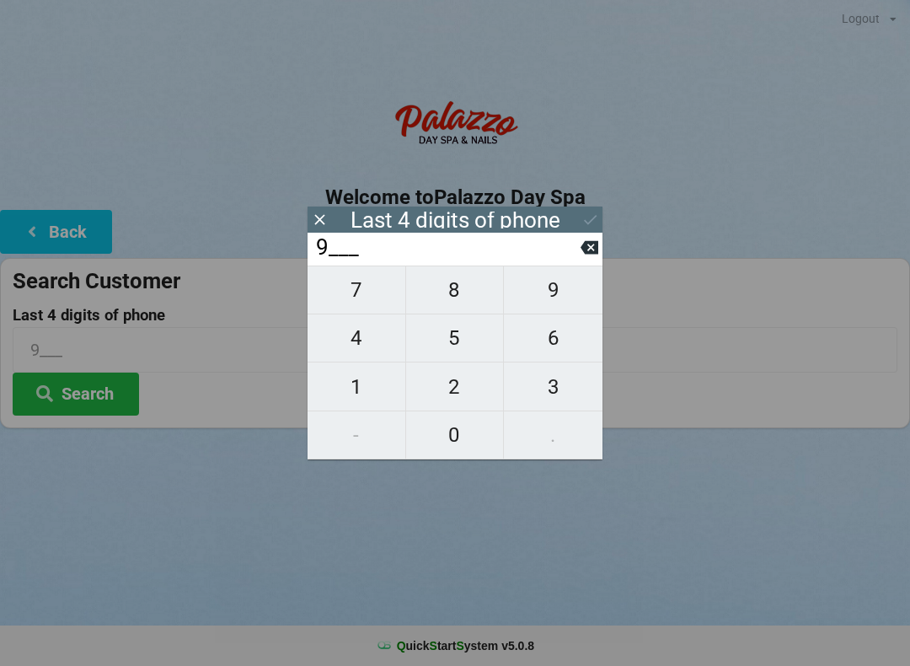
type input "91__"
click at [544, 348] on span "6" at bounding box center [553, 337] width 99 height 35
type input "916_"
click at [551, 385] on span "3" at bounding box center [553, 386] width 99 height 35
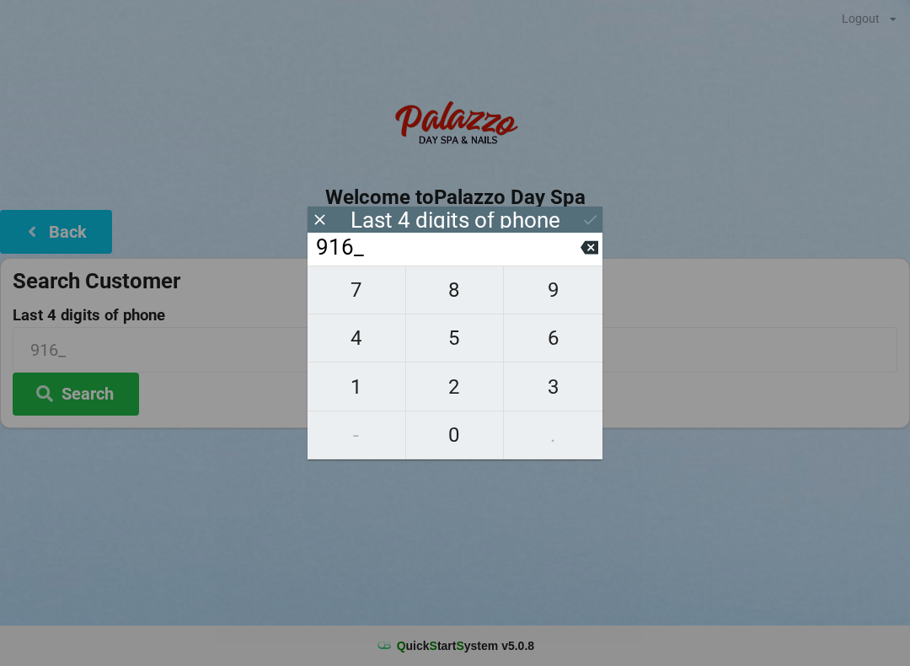
type input "9163"
click at [585, 226] on icon at bounding box center [591, 220] width 18 height 18
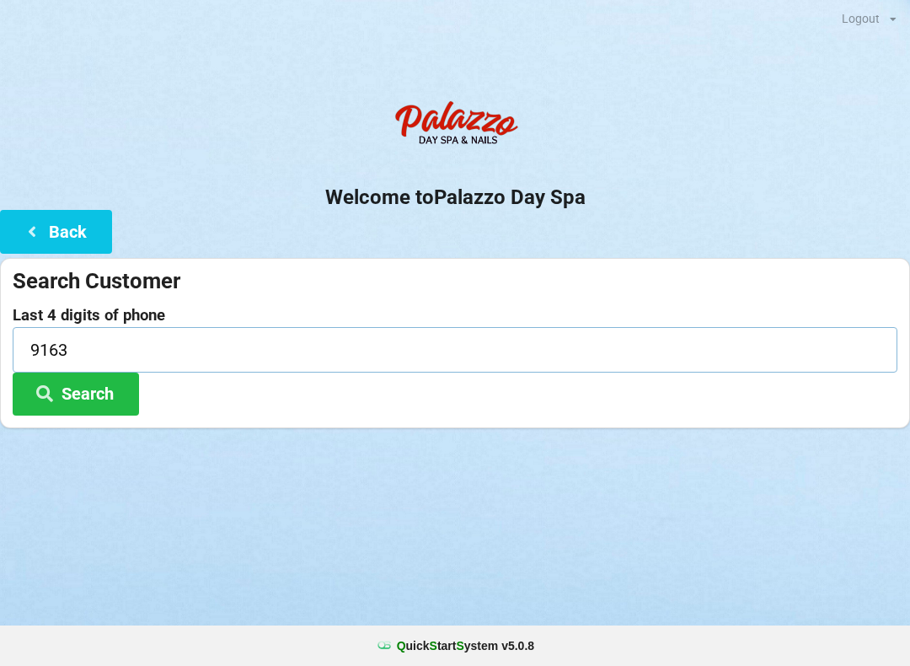
click at [125, 343] on input "9163" at bounding box center [455, 349] width 885 height 45
click at [86, 384] on button "Search" at bounding box center [76, 393] width 126 height 43
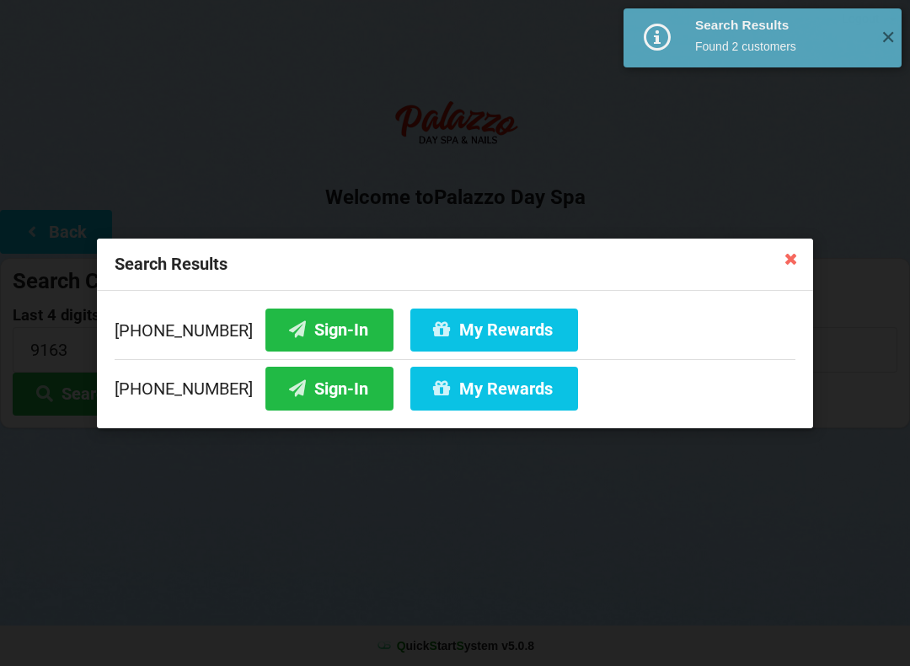
click at [320, 385] on button "Sign-In" at bounding box center [329, 388] width 128 height 43
